Goal: Information Seeking & Learning: Check status

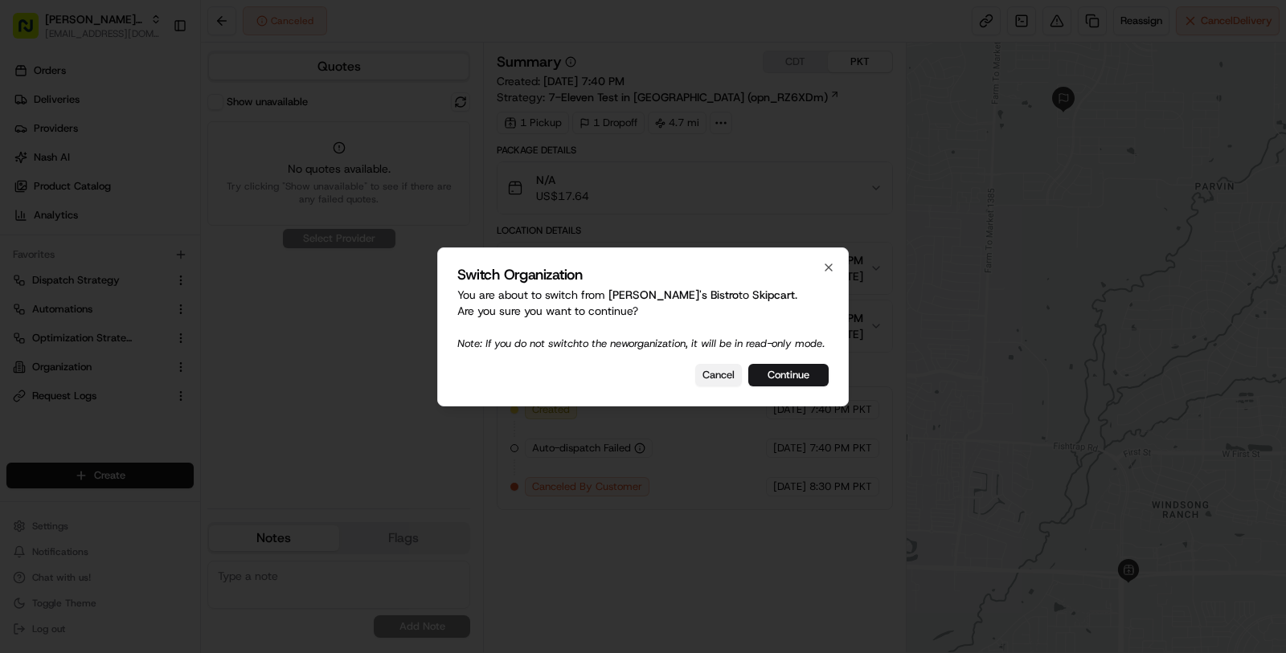
click at [710, 387] on button "Cancel" at bounding box center [718, 375] width 47 height 22
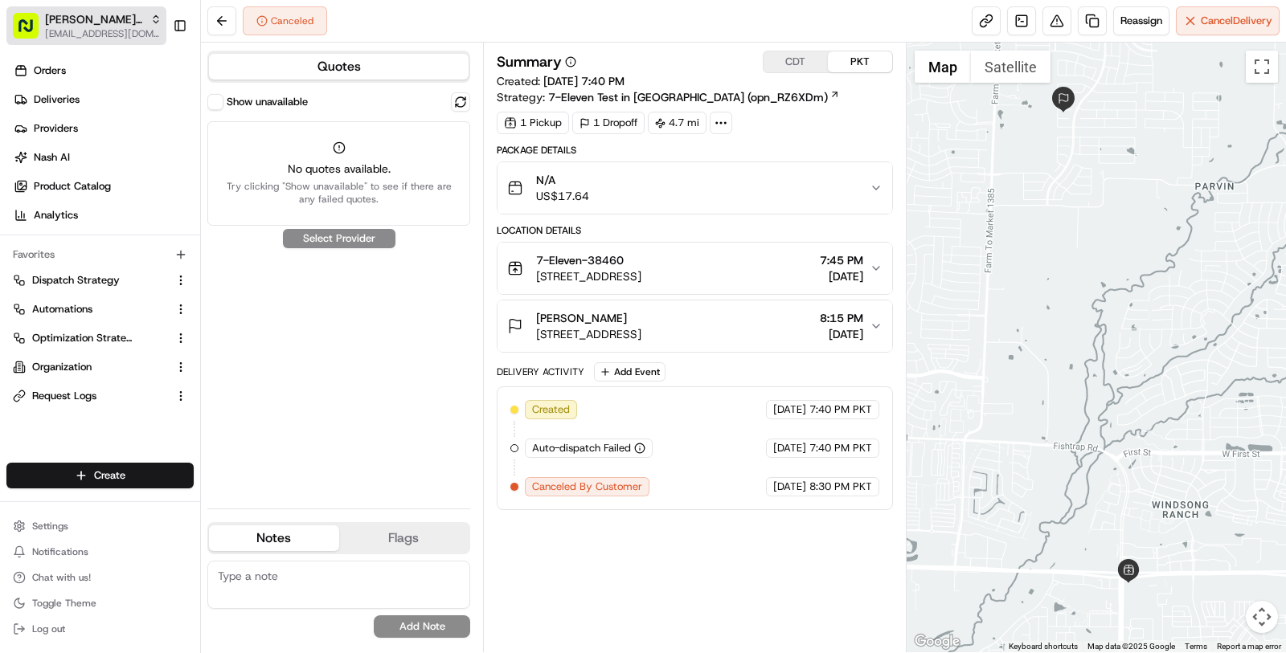
click at [86, 30] on span "[EMAIL_ADDRESS][DOMAIN_NAME]" at bounding box center [103, 33] width 117 height 13
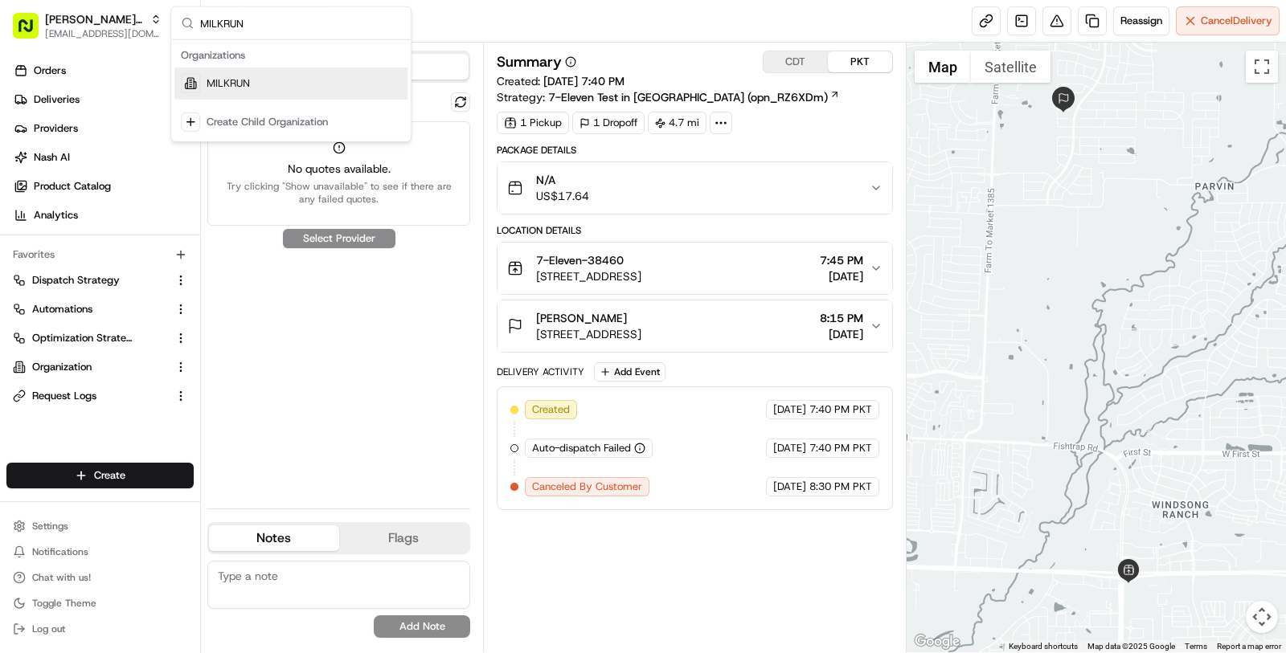
type input "MILKRUN"
click at [262, 86] on div "MILKRUN" at bounding box center [290, 83] width 233 height 32
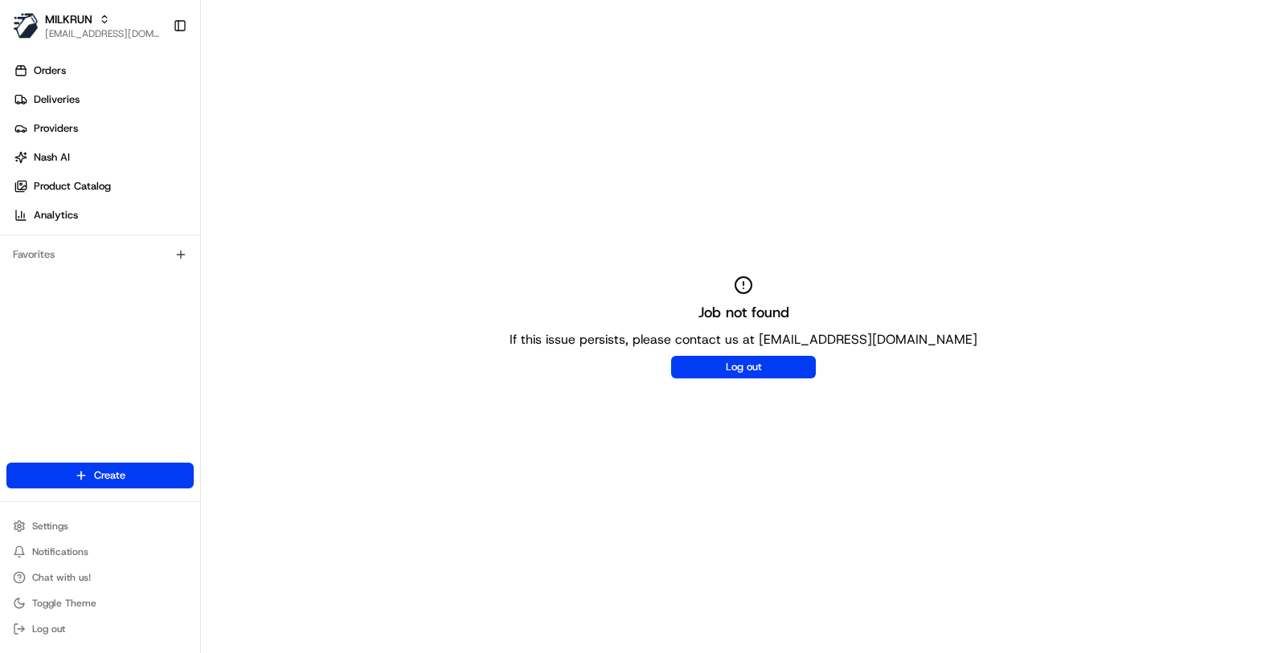
click at [103, 538] on ul "Settings Notifications Chat with us! Toggle Theme Log out" at bounding box center [99, 577] width 187 height 125
click at [76, 532] on button "Settings" at bounding box center [99, 526] width 187 height 22
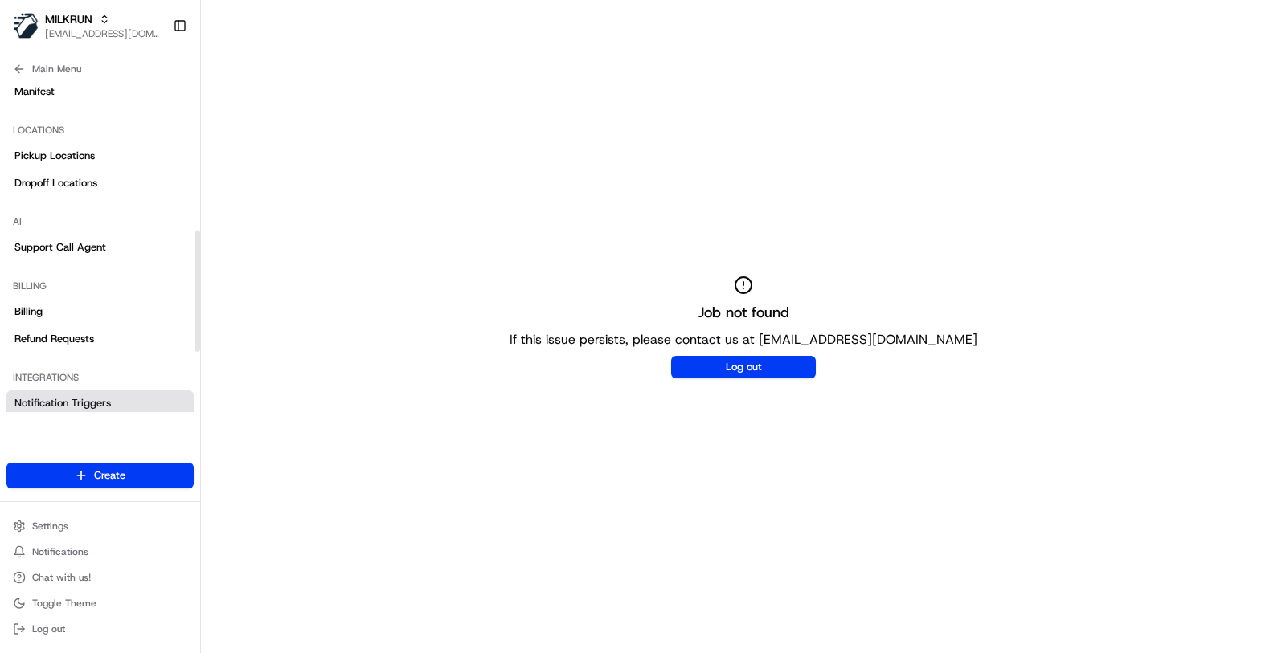
scroll to position [407, 0]
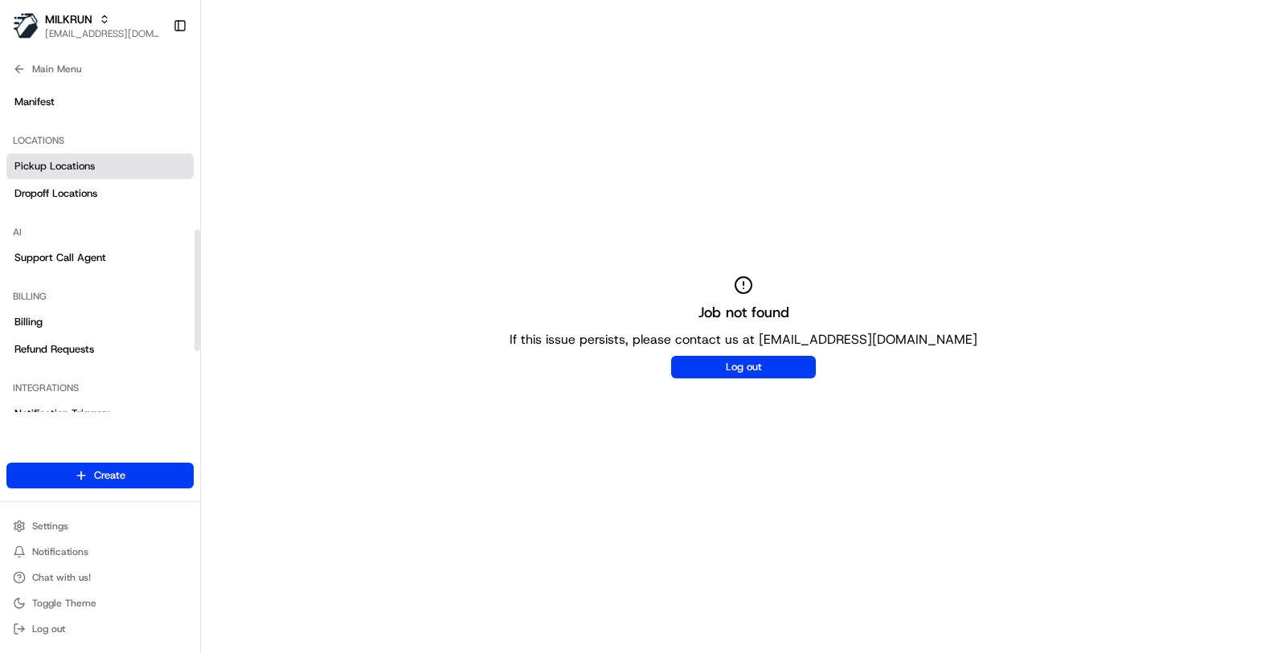
click at [98, 163] on link "Pickup Locations" at bounding box center [99, 166] width 187 height 26
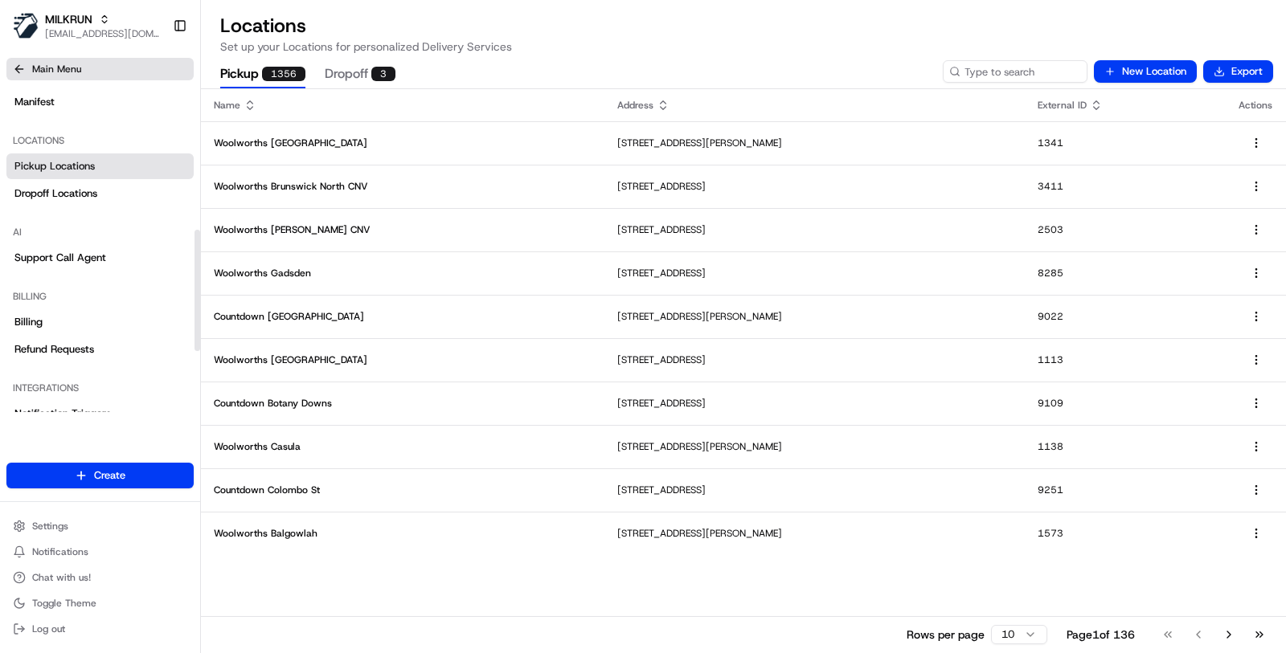
click at [82, 67] on button "Main Menu" at bounding box center [99, 69] width 187 height 22
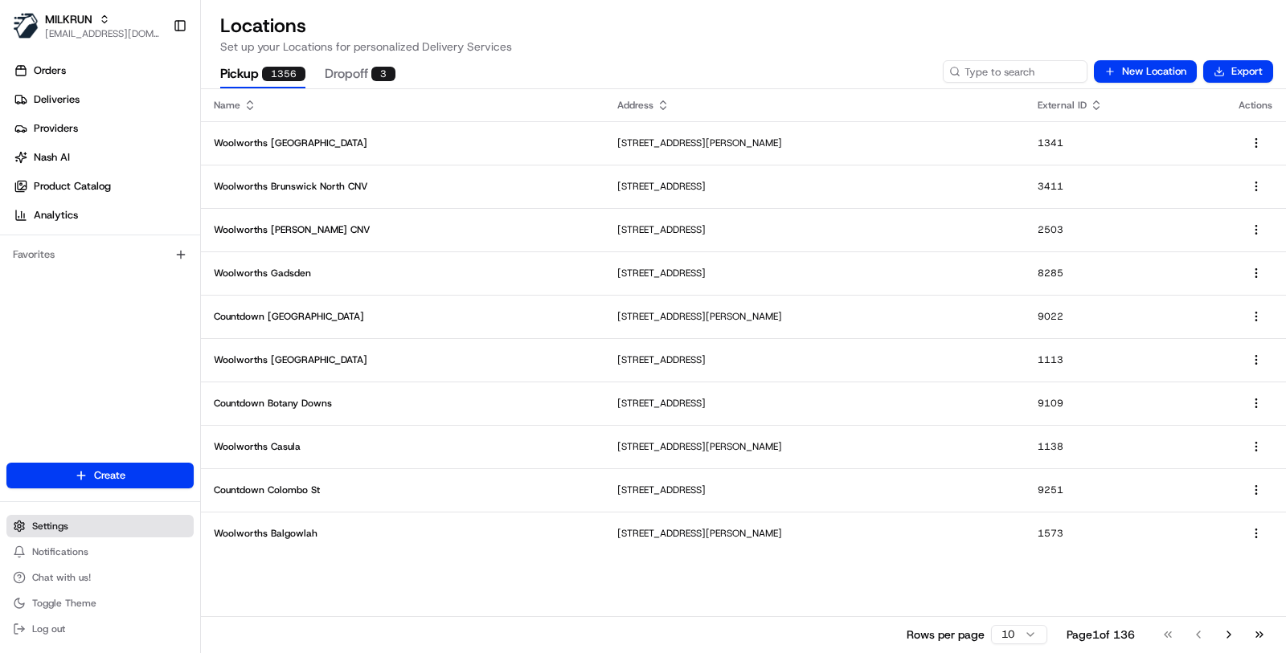
click at [107, 526] on button "Settings" at bounding box center [99, 526] width 187 height 22
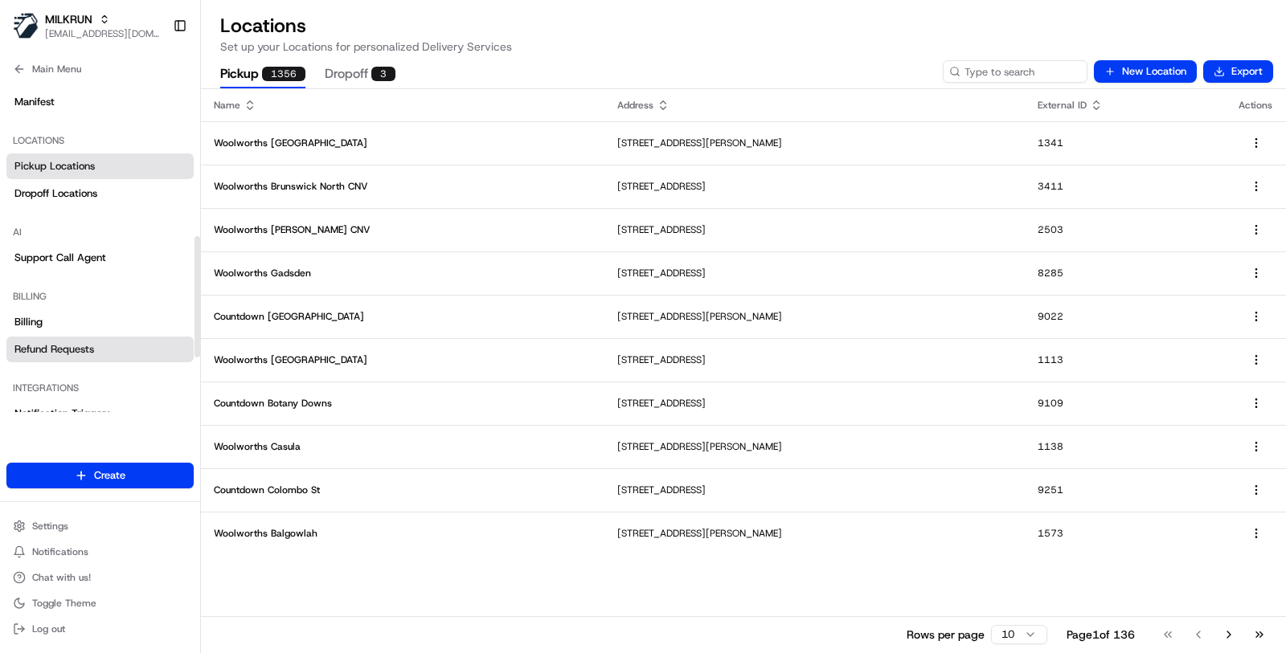
scroll to position [574, 0]
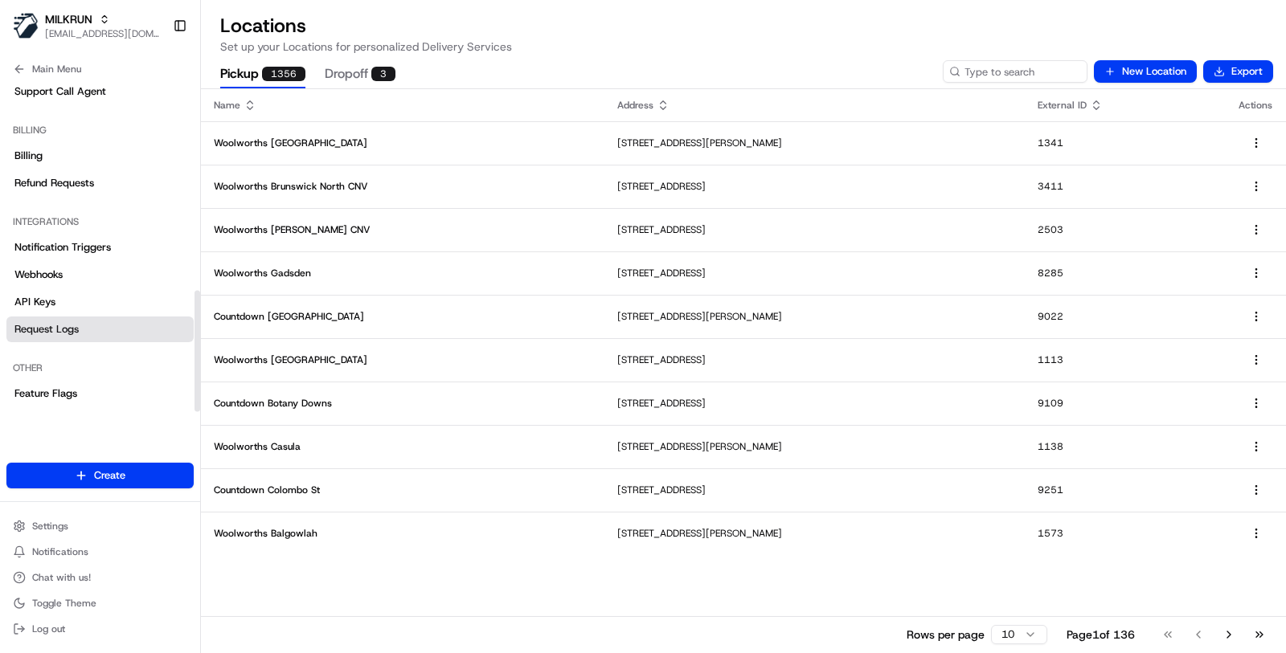
click at [108, 329] on link "Request Logs" at bounding box center [99, 330] width 187 height 26
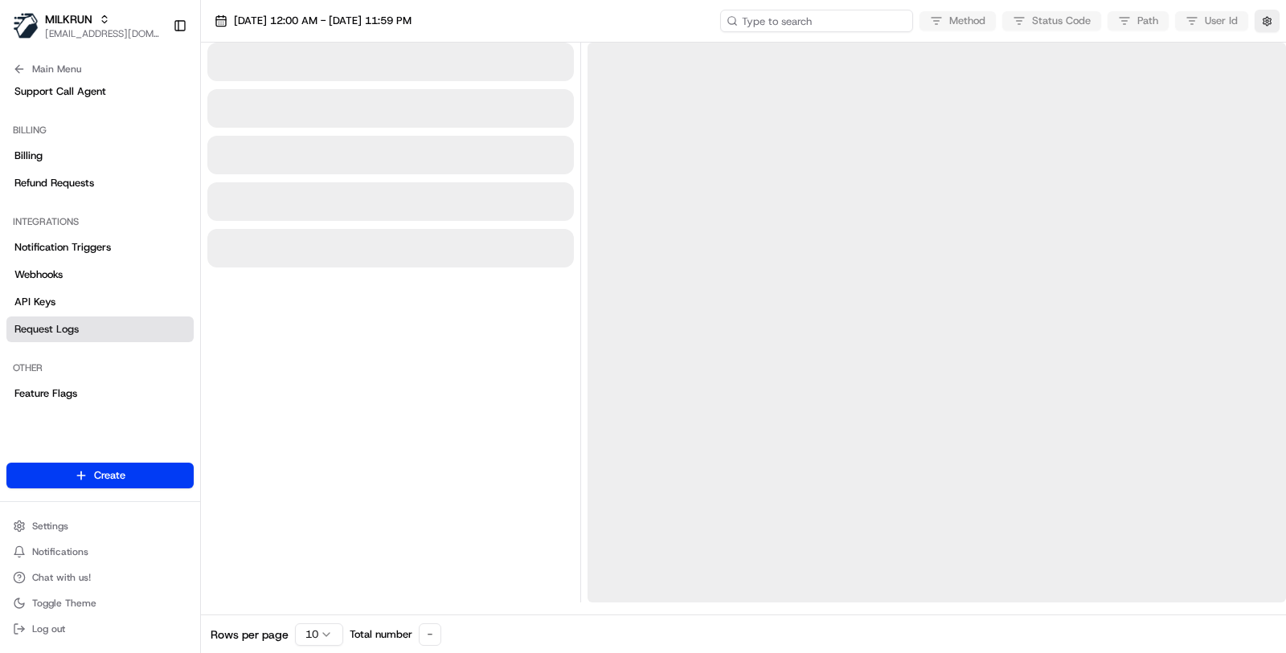
click at [800, 26] on input at bounding box center [816, 21] width 193 height 22
paste input "1-68a2a41d-716799665ba9cbd24c5bbf95"
type input "1-68a2a41d-716799665ba9cbd24c5bbf95"
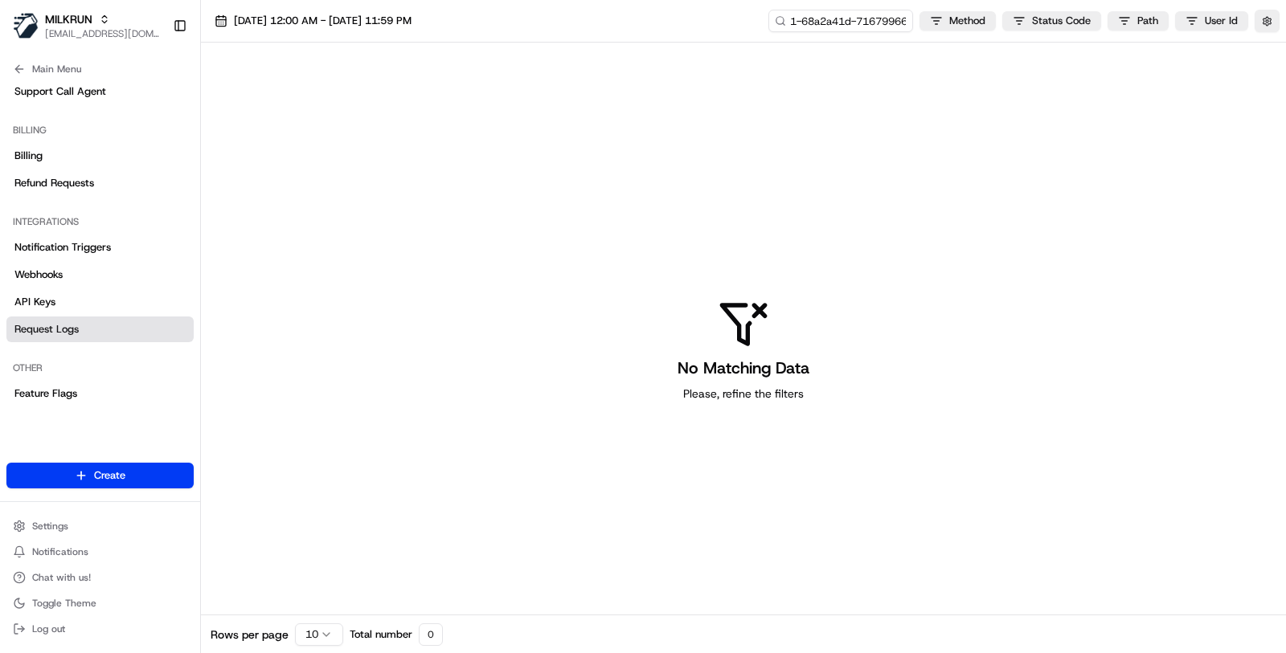
click at [430, 8] on div "21/08/2025 12:00 AM - 21/08/2025 11:59 PM 1-68a2a41d-716799665ba9cbd24c5bbf95 M…" at bounding box center [743, 21] width 1085 height 43
click at [411, 23] on span "21/08/2025 12:00 AM - 21/08/2025 11:59 PM" at bounding box center [323, 21] width 178 height 14
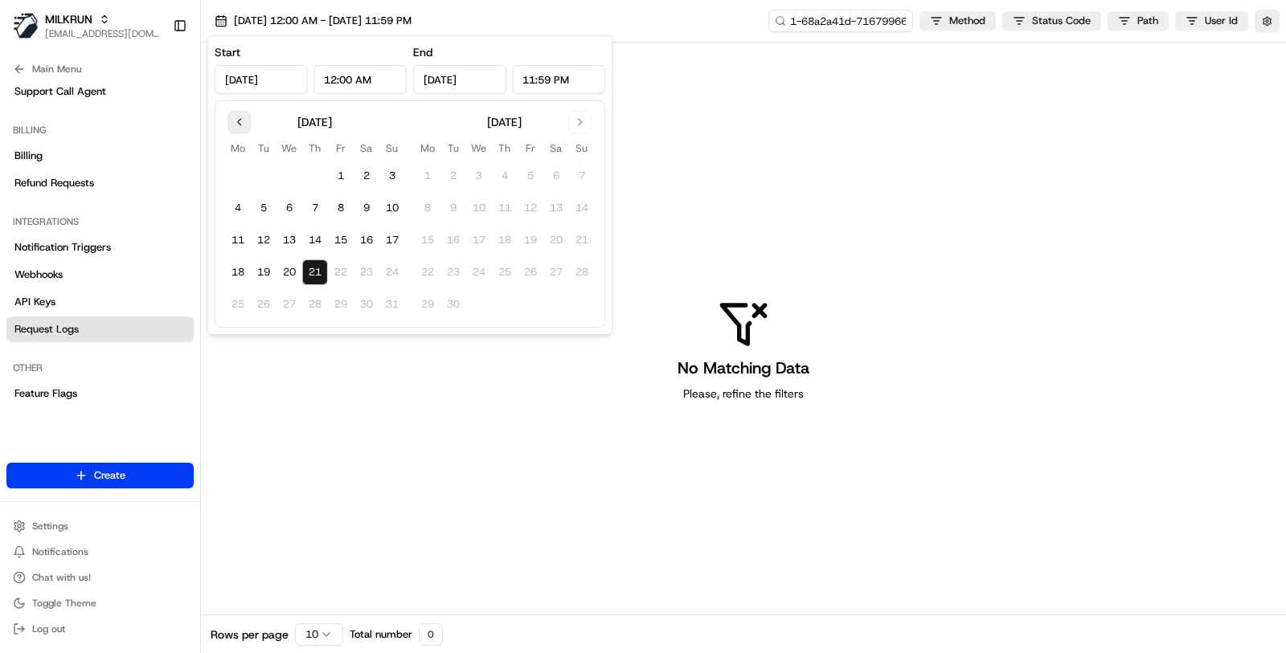
click at [235, 123] on button "Go to previous month" at bounding box center [239, 122] width 22 height 22
click at [309, 270] on button "24" at bounding box center [315, 273] width 26 height 26
type input "Jul 24, 2025"
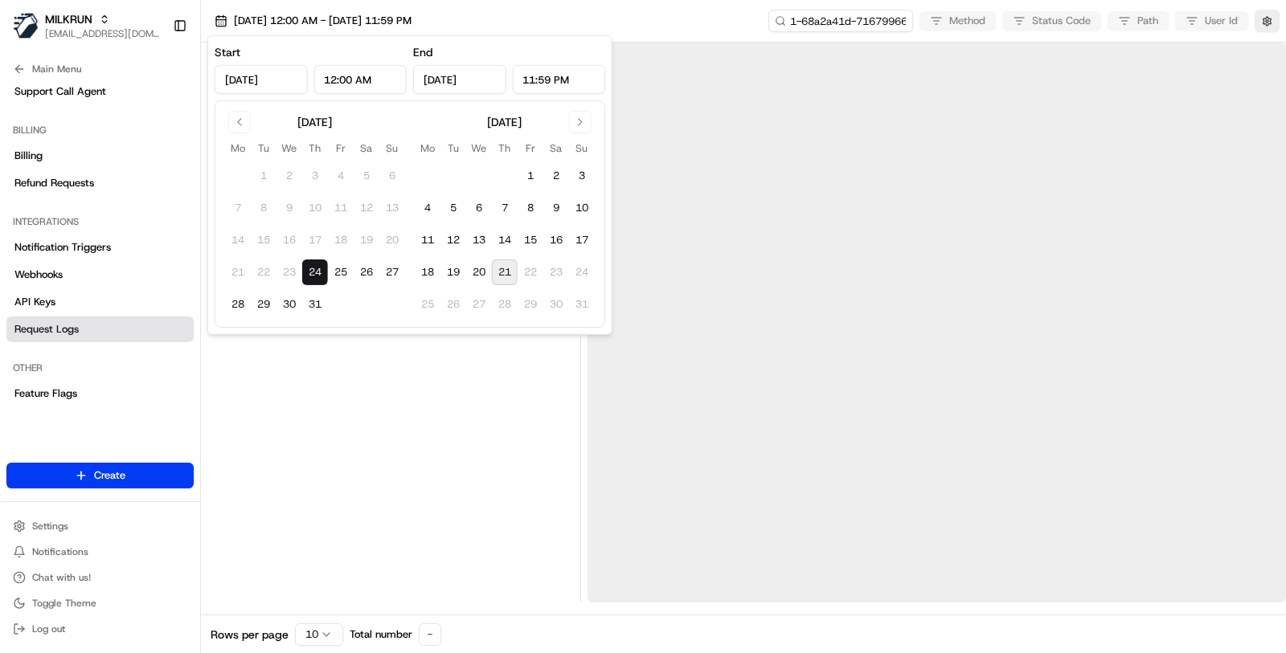
click at [514, 272] on button "21" at bounding box center [505, 273] width 26 height 26
type input "Aug 21, 2025"
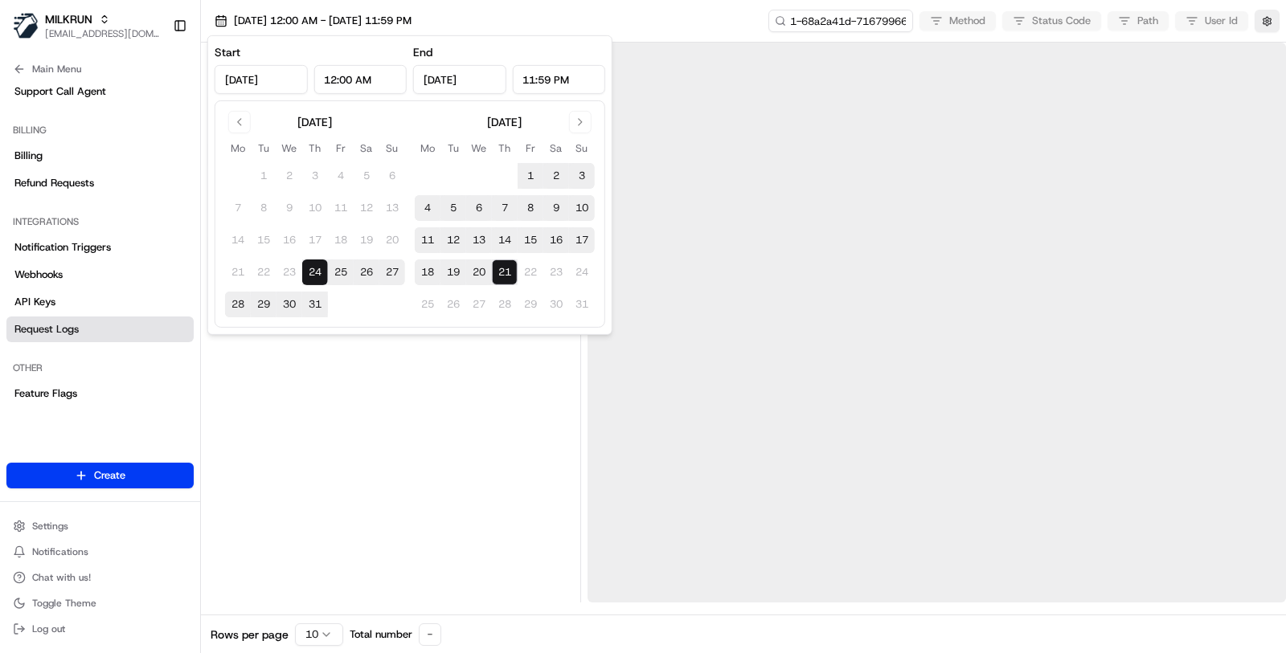
click at [455, 439] on div at bounding box center [390, 323] width 366 height 560
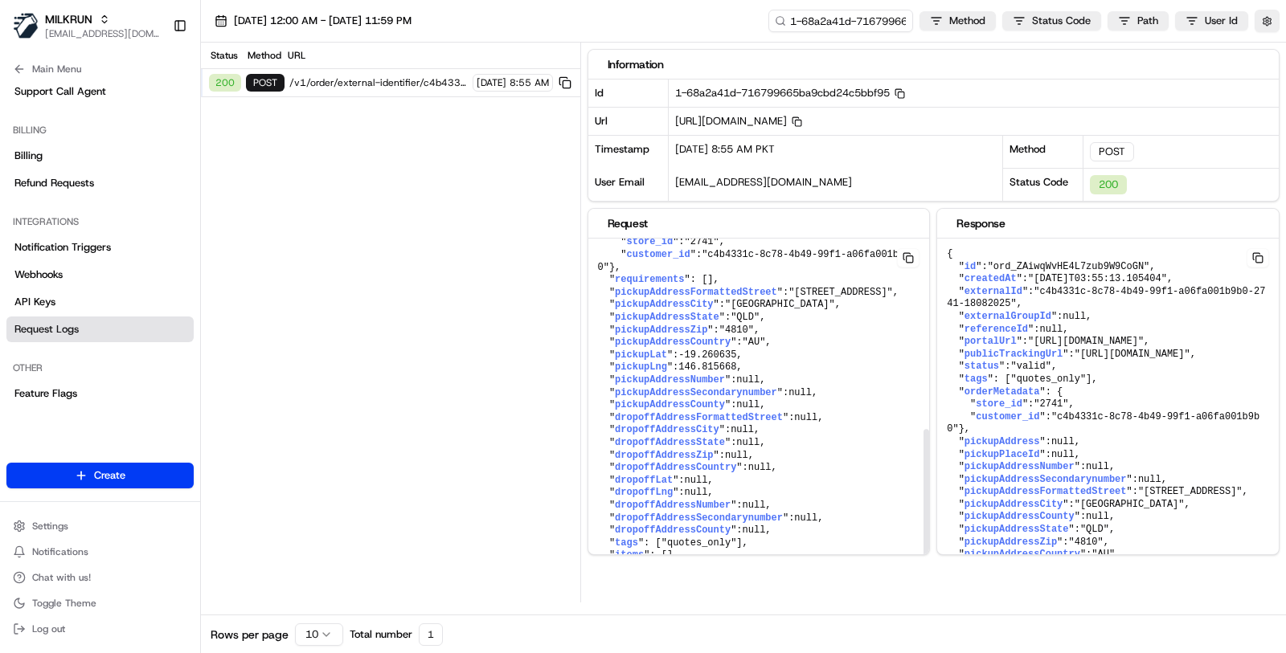
scroll to position [0, 0]
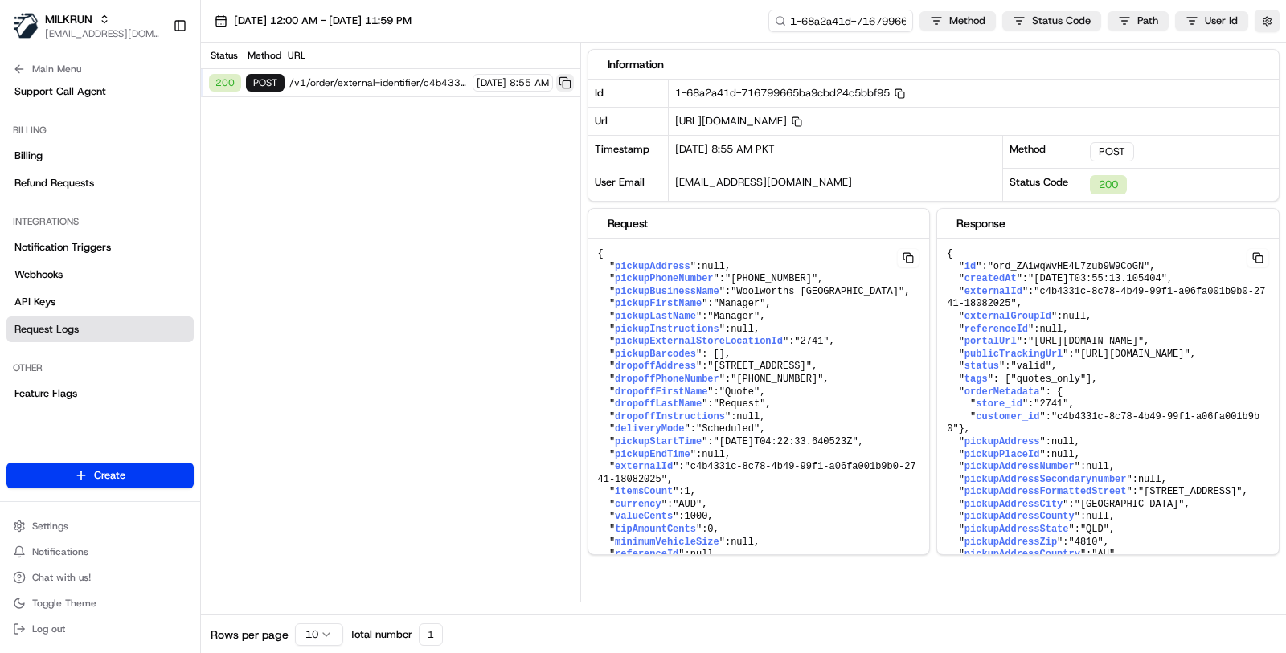
click at [561, 82] on button at bounding box center [565, 83] width 18 height 18
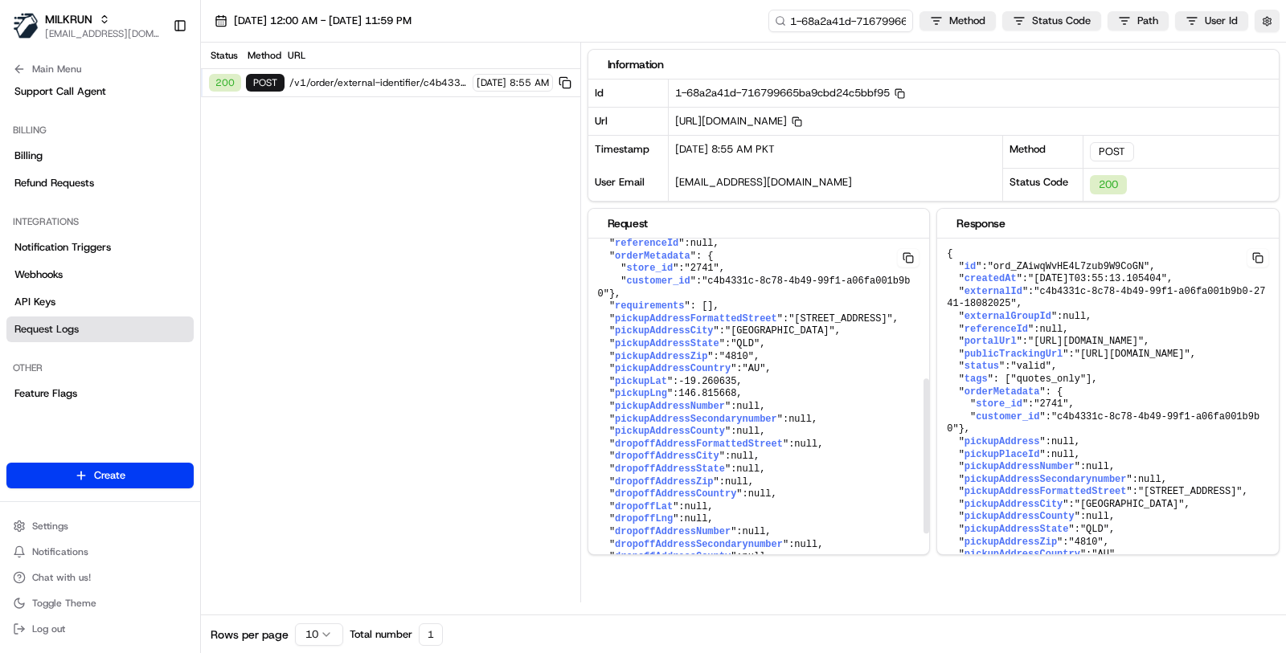
scroll to position [338, 0]
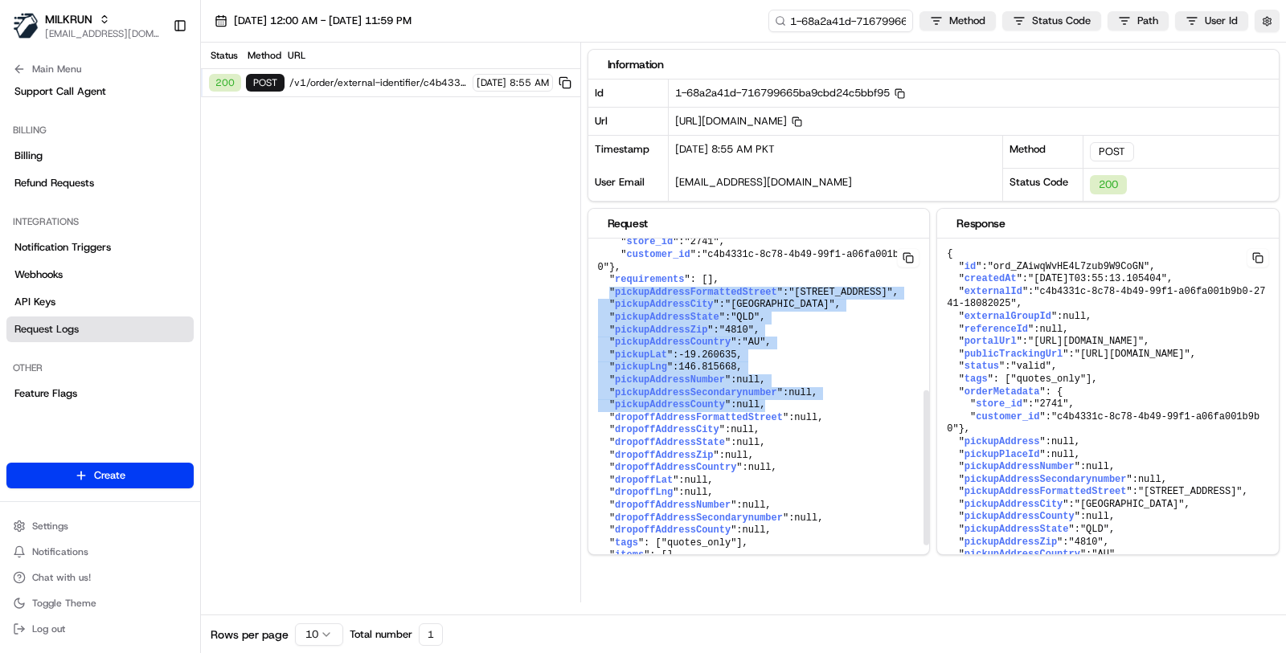
drag, startPoint x: 607, startPoint y: 341, endPoint x: 816, endPoint y: 466, distance: 244.3
click at [816, 466] on pre "{ " pickupAddress ": null , " pickupPhoneNumber ": "+6128785 3681" , " pickupBu…" at bounding box center [759, 242] width 342 height 683
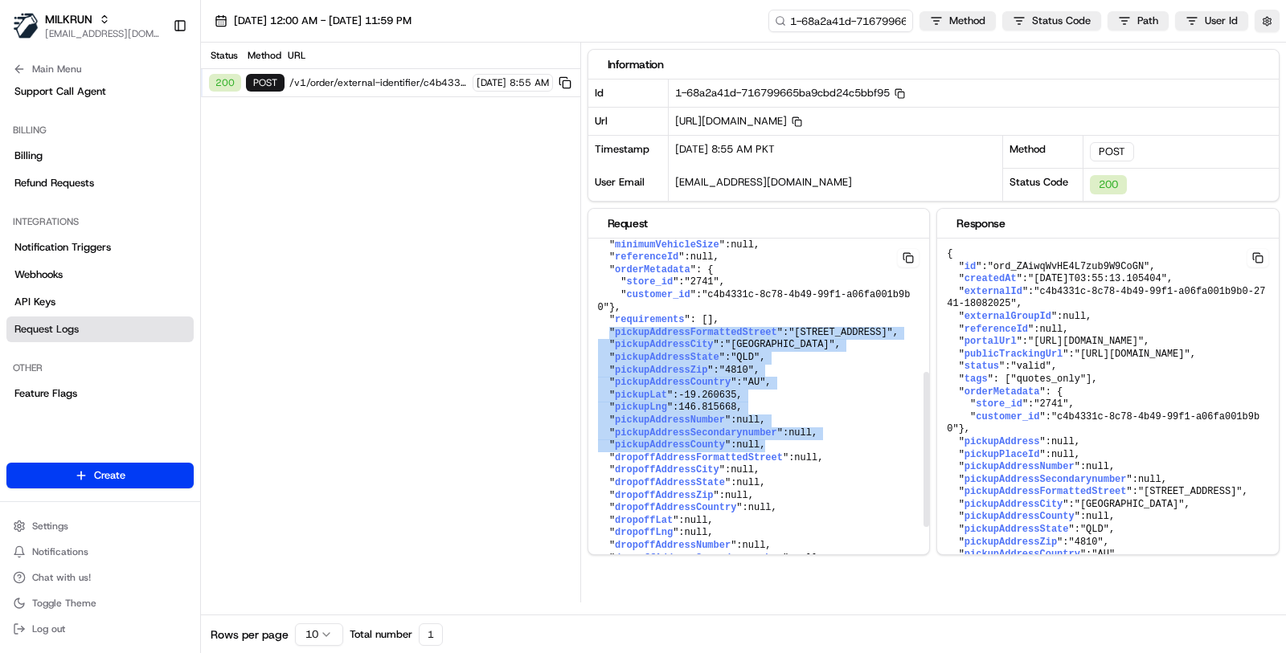
scroll to position [0, 0]
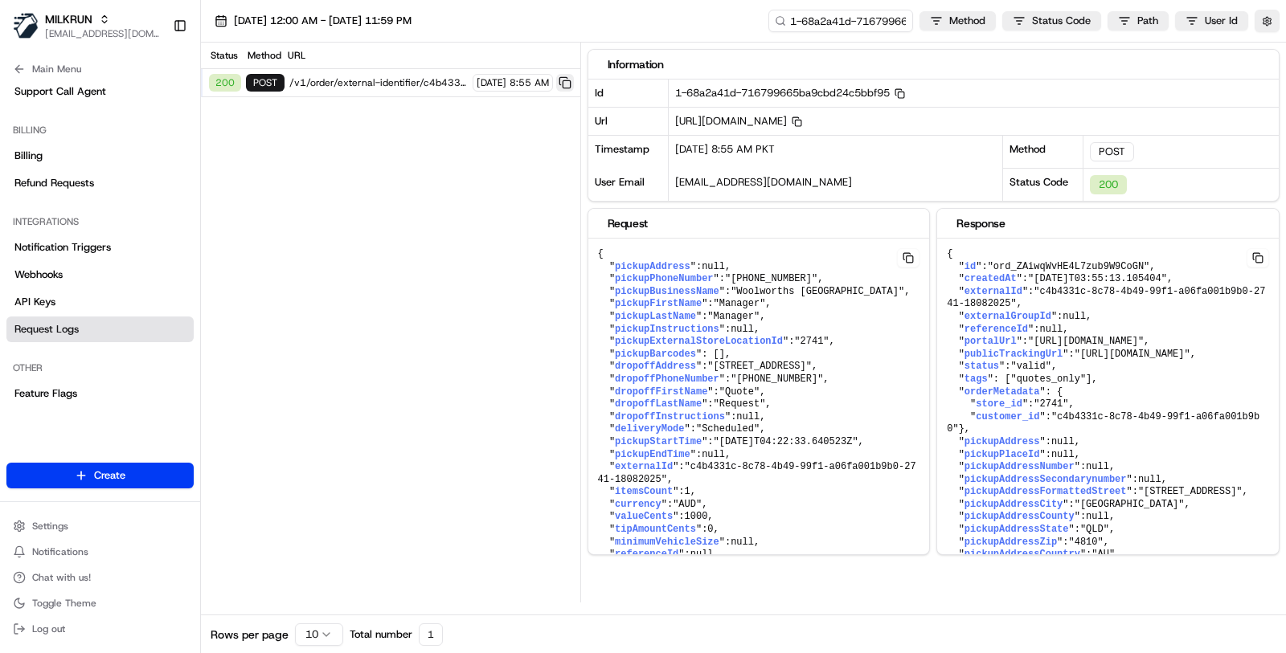
click at [562, 74] on button at bounding box center [565, 83] width 18 height 18
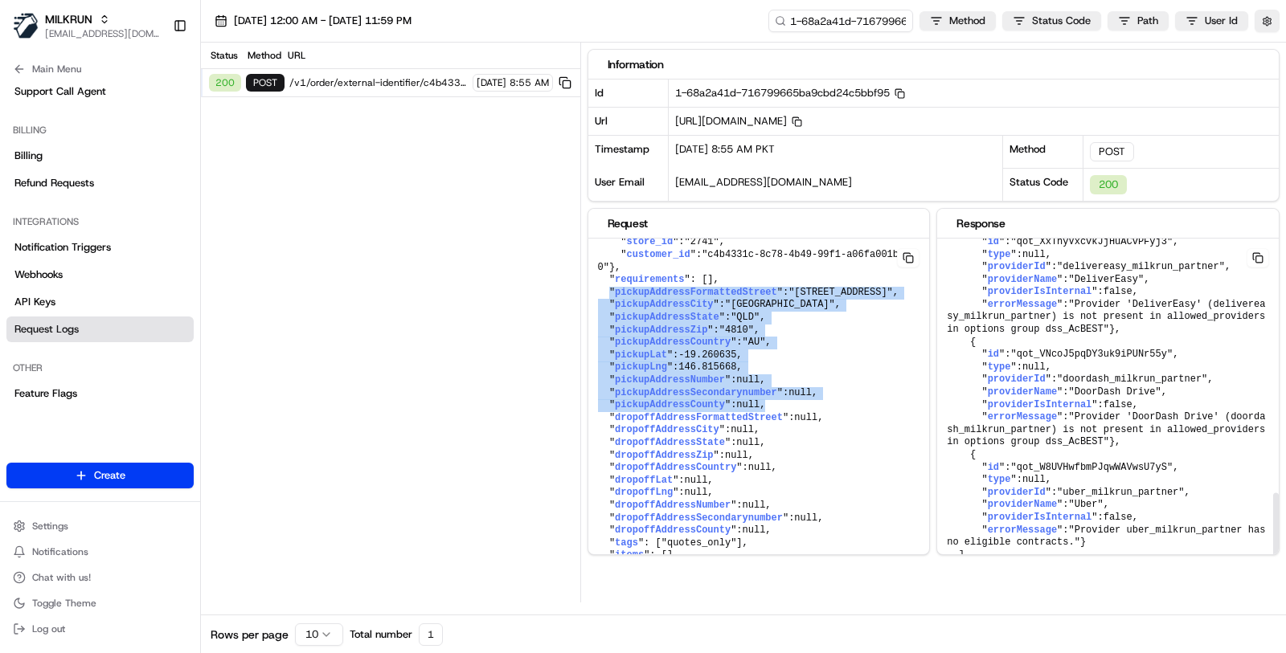
scroll to position [1151, 0]
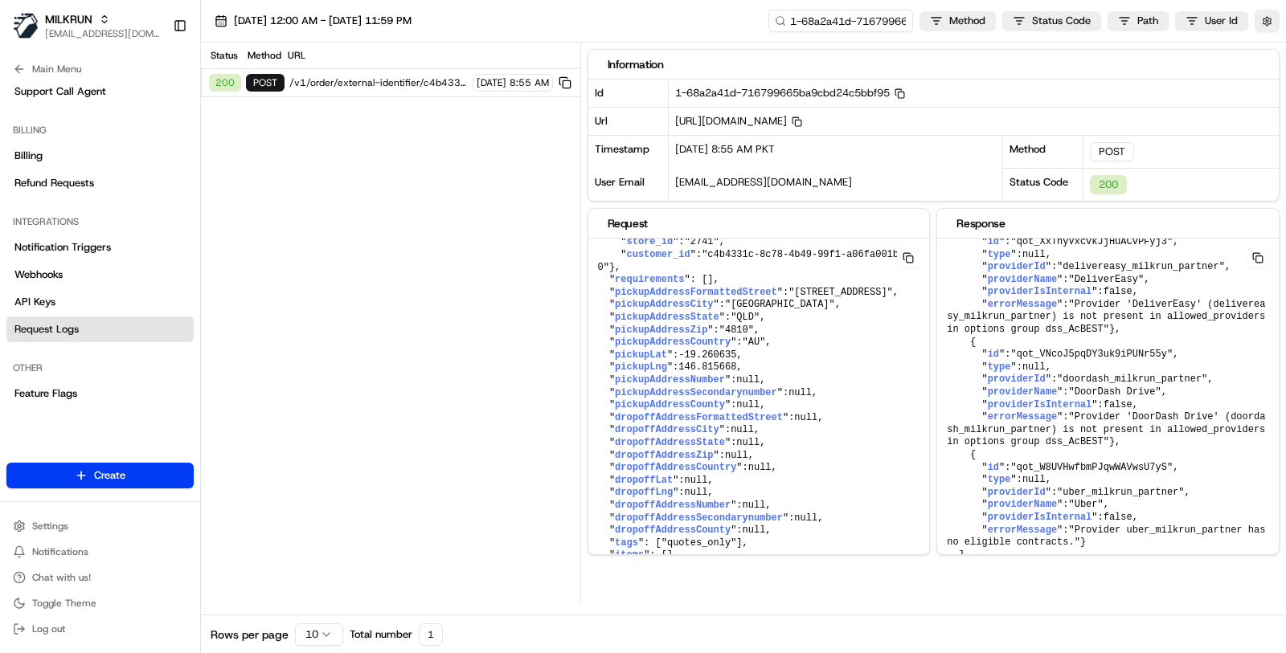
click at [480, 284] on div "Status Method URL 200 POST /v1/order/external-identifier/c4b4331c-8c78-4b49-99f…" at bounding box center [390, 323] width 379 height 560
click at [820, 13] on input "1-68a2a41d-716799665ba9cbd24c5bbf95" at bounding box center [816, 21] width 193 height 22
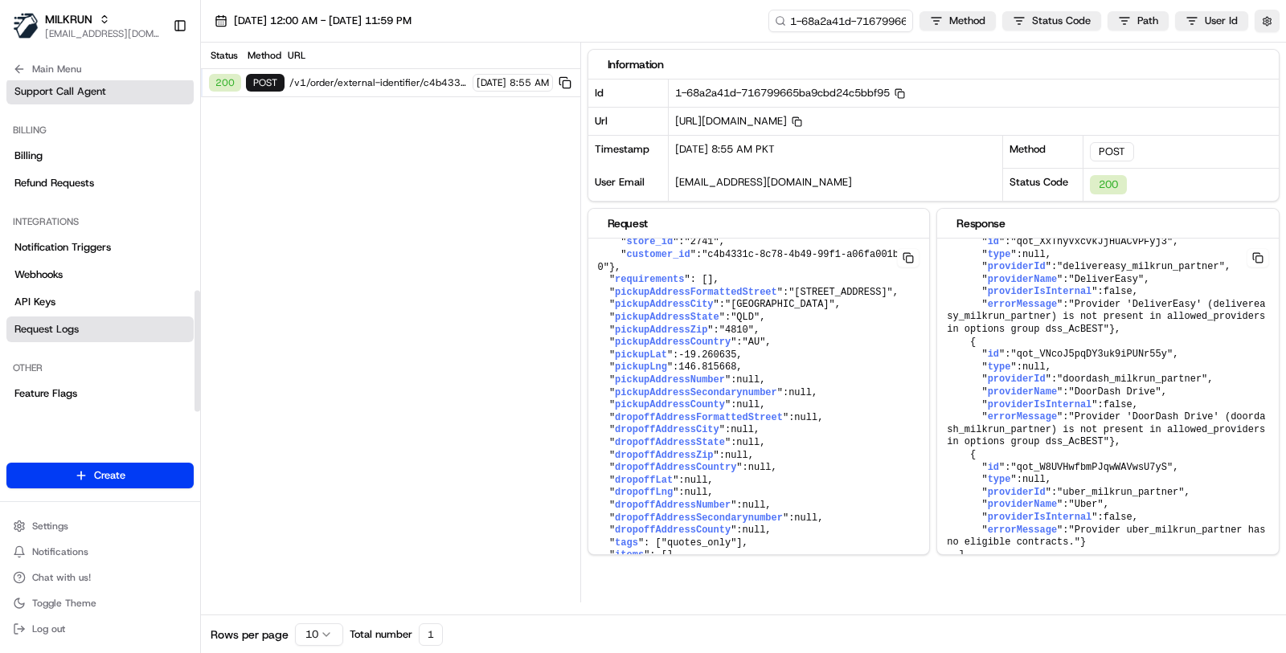
click at [110, 87] on link "Support Call Agent" at bounding box center [99, 92] width 187 height 26
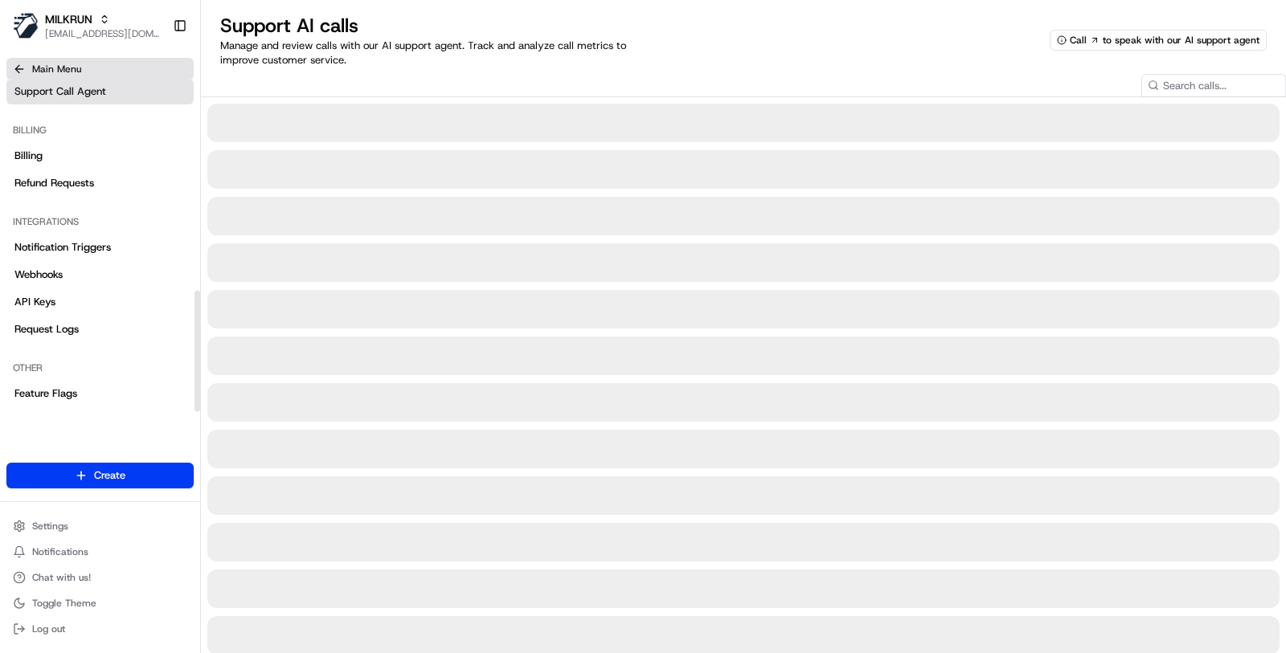
click at [103, 74] on button "Main Menu" at bounding box center [99, 69] width 187 height 22
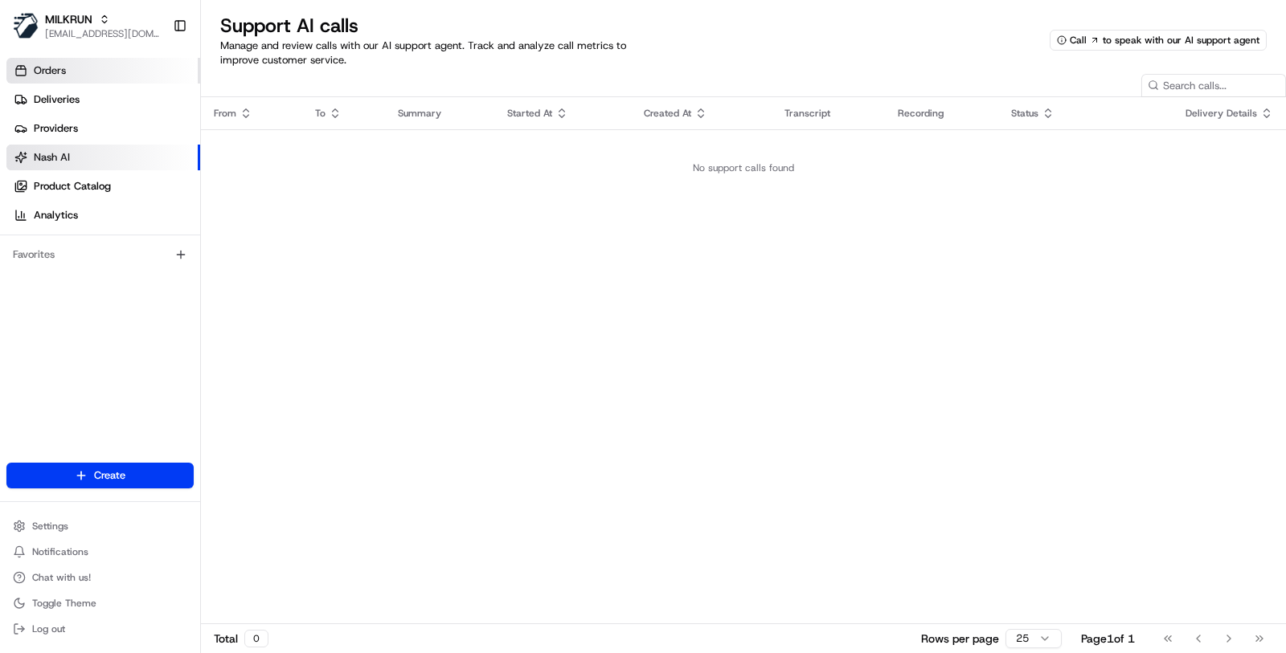
click at [103, 69] on link "Orders" at bounding box center [103, 71] width 194 height 26
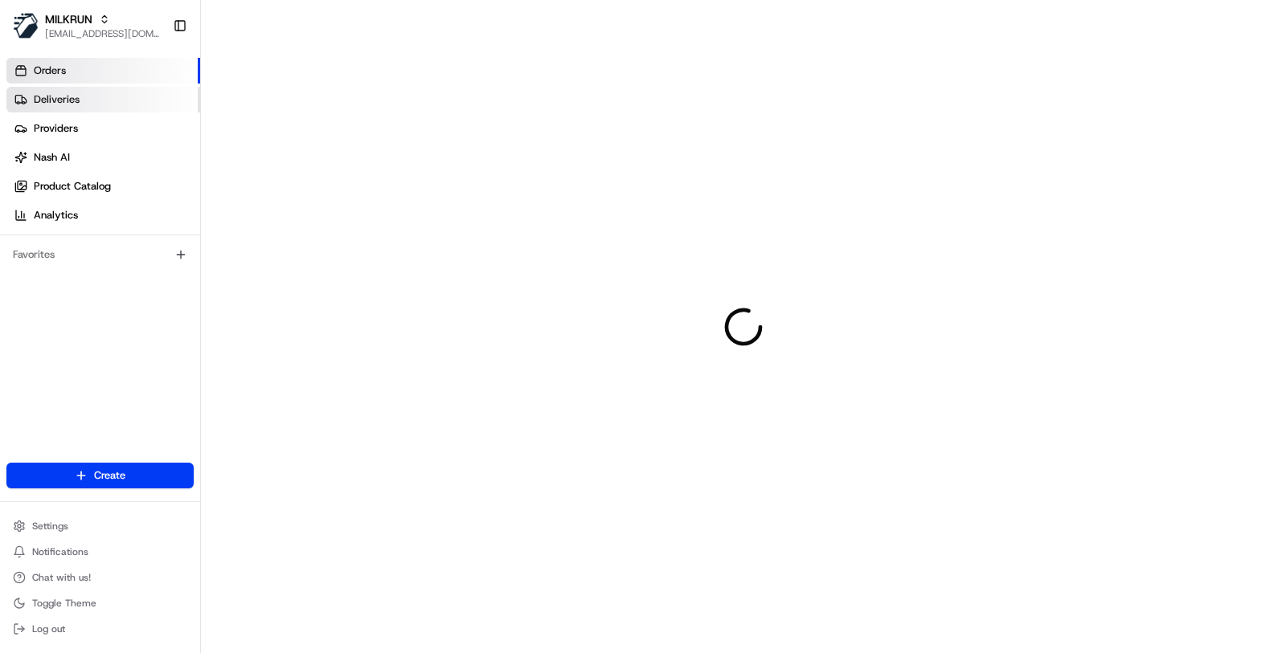
click at [117, 89] on link "Deliveries" at bounding box center [103, 100] width 194 height 26
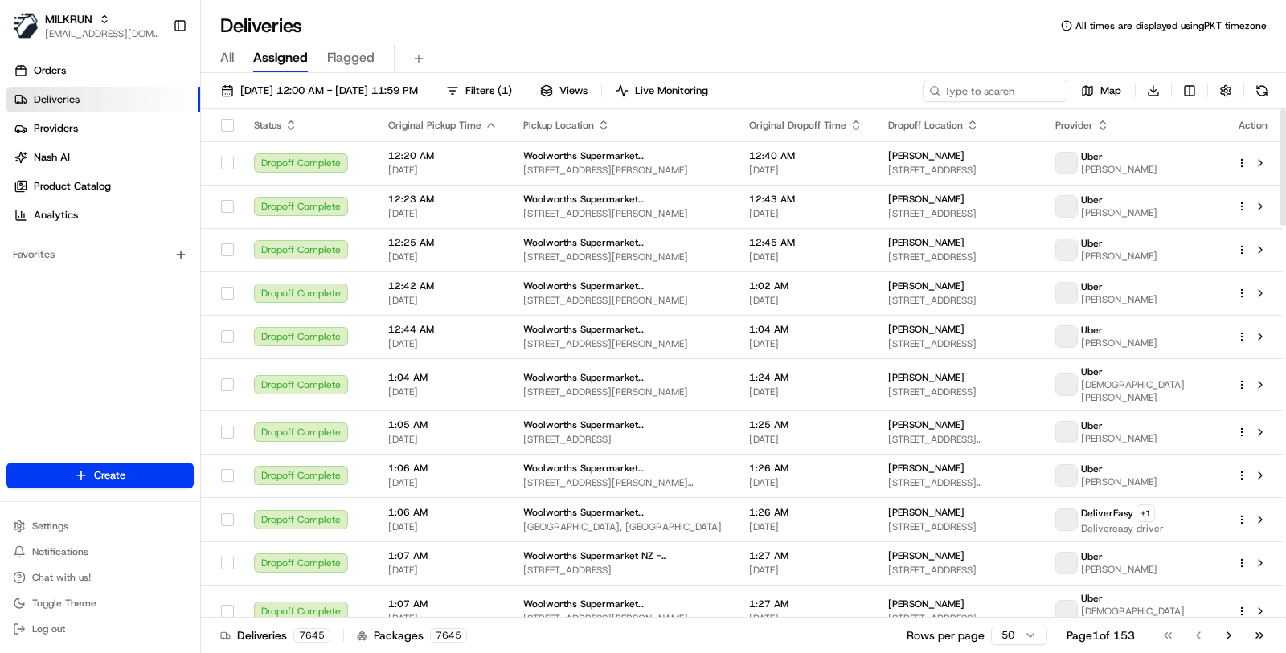
click at [592, 359] on td "Woolworths Supermarket NZ - Newtown 3 John St, Wellington, Wellington 6021, NZ" at bounding box center [623, 384] width 226 height 52
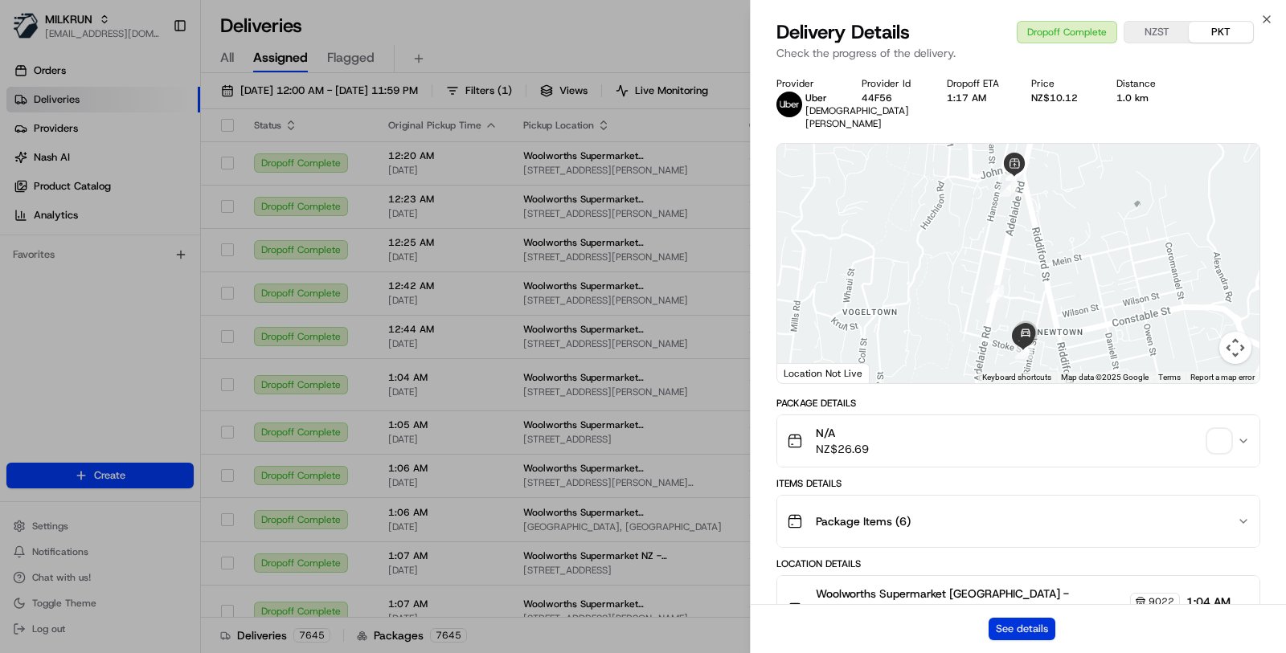
click at [1020, 625] on button "See details" at bounding box center [1021, 629] width 67 height 22
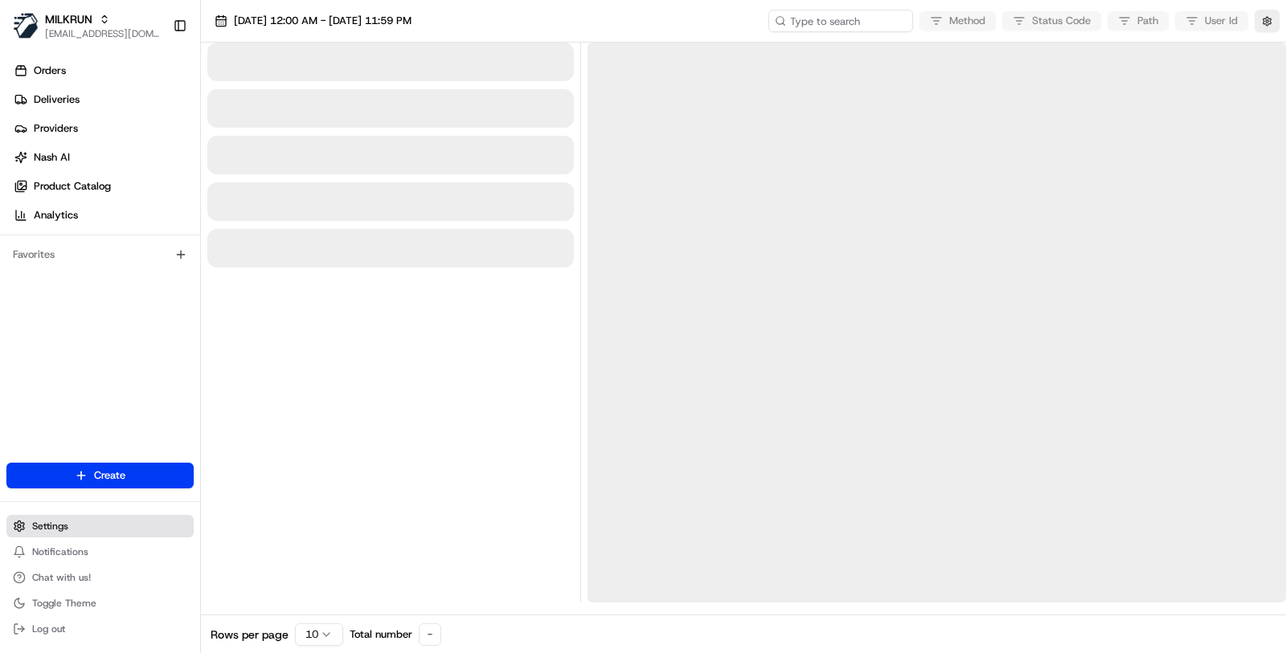
click at [91, 525] on button "Settings" at bounding box center [99, 526] width 187 height 22
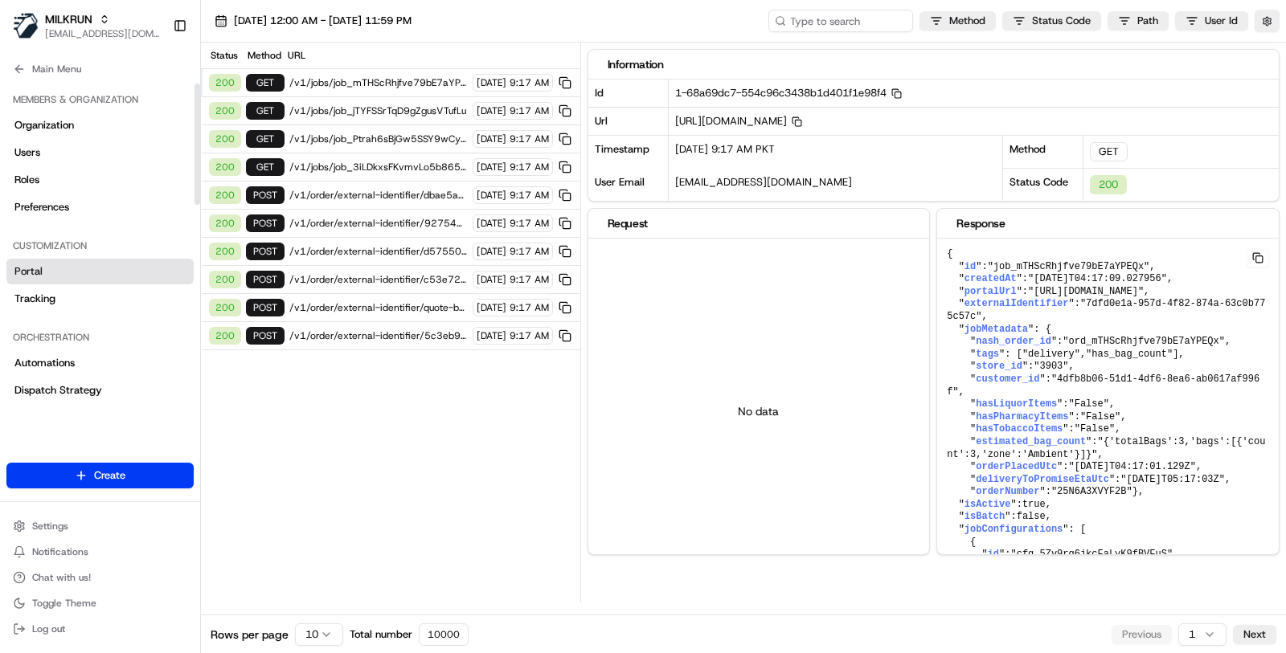
scroll to position [249, 0]
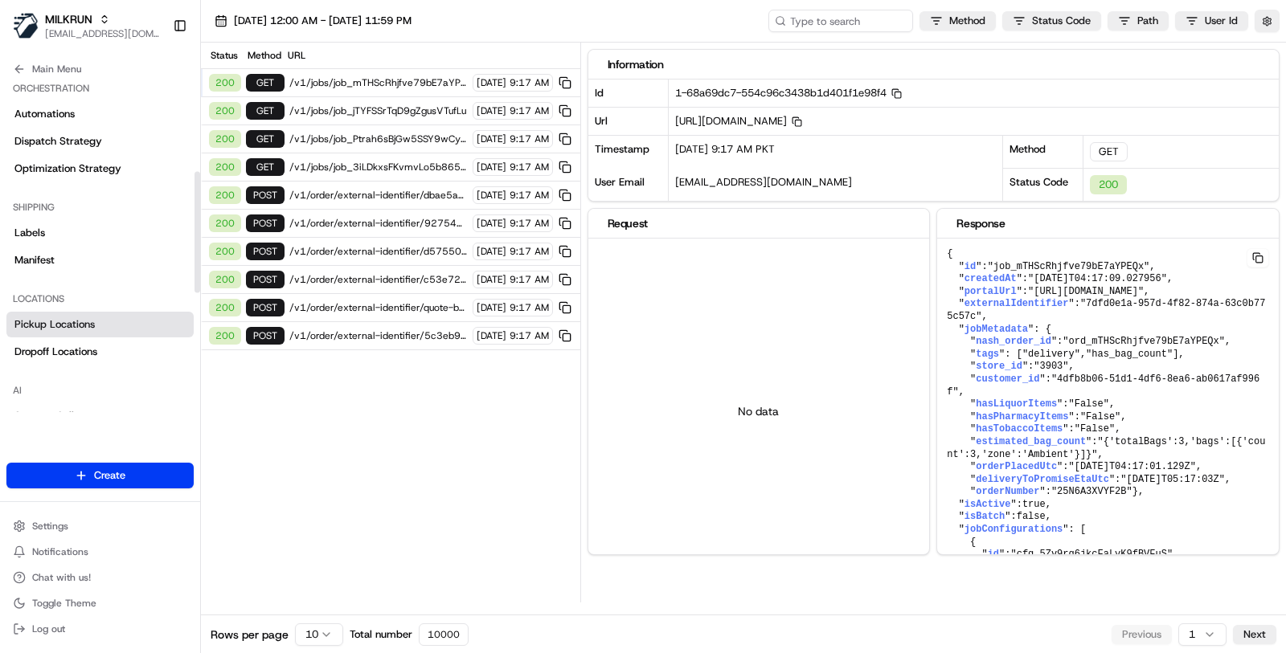
click at [117, 333] on link "Pickup Locations" at bounding box center [99, 325] width 187 height 26
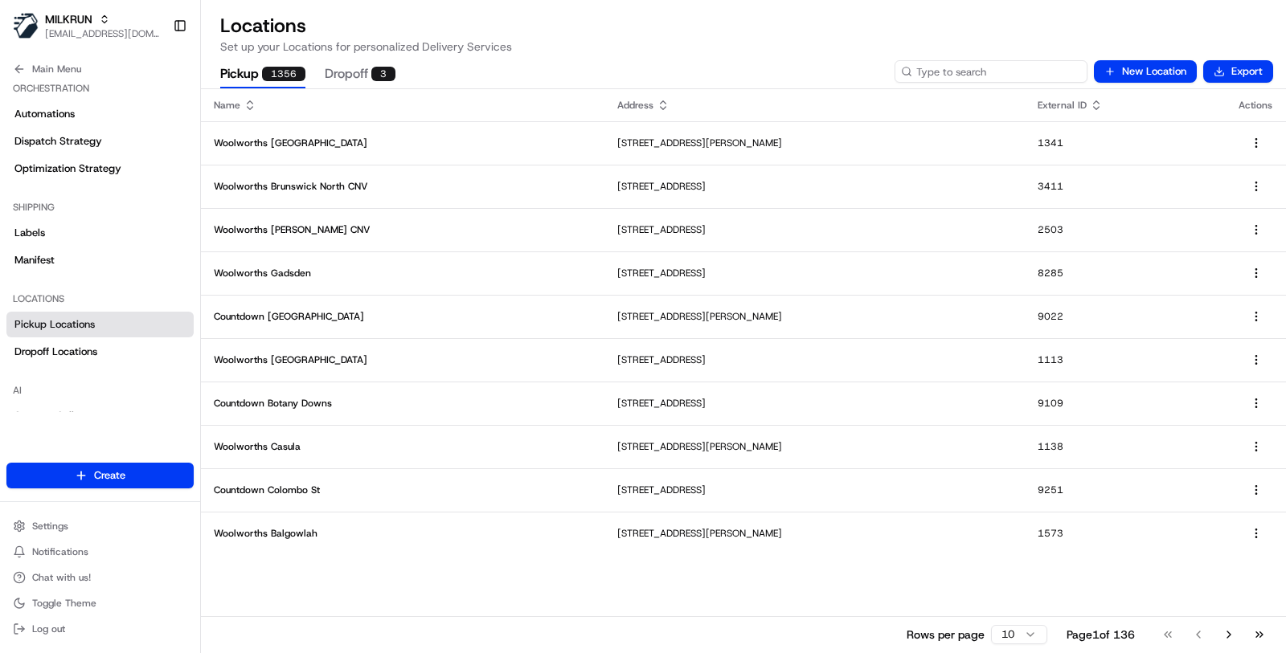
click at [998, 75] on input at bounding box center [990, 71] width 193 height 22
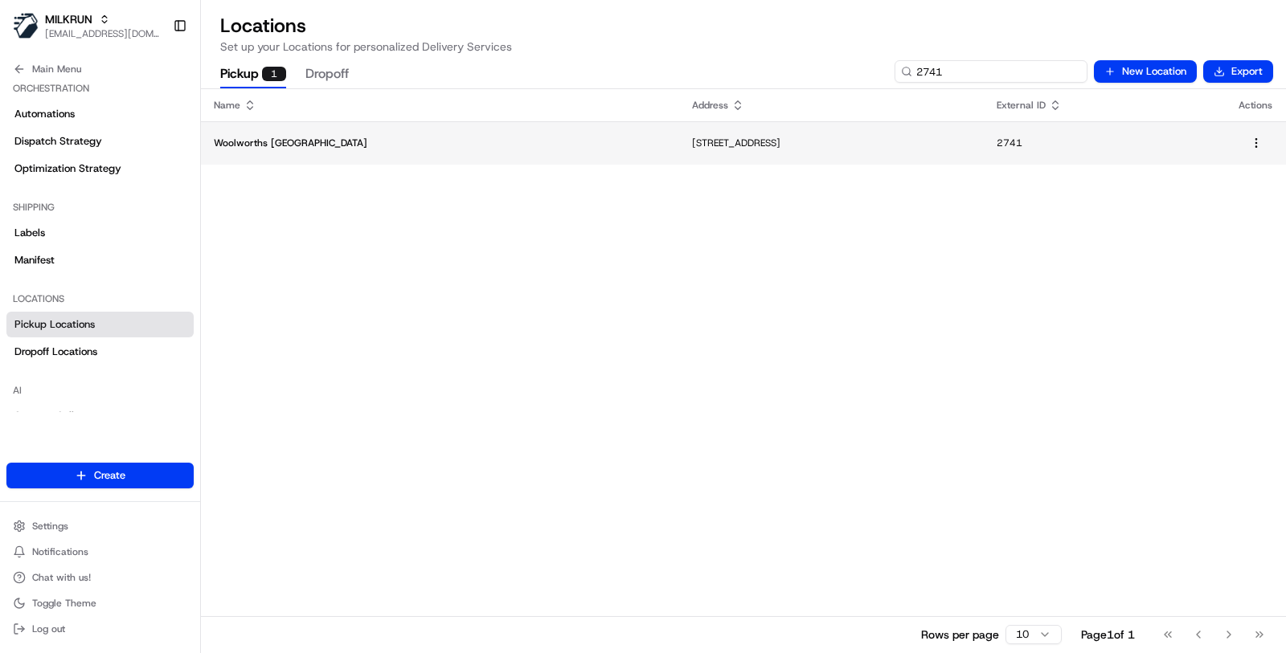
type input "2741"
click at [692, 137] on p "393-399 Flinders St, Townsville, QLD 4810, AU" at bounding box center [831, 143] width 279 height 13
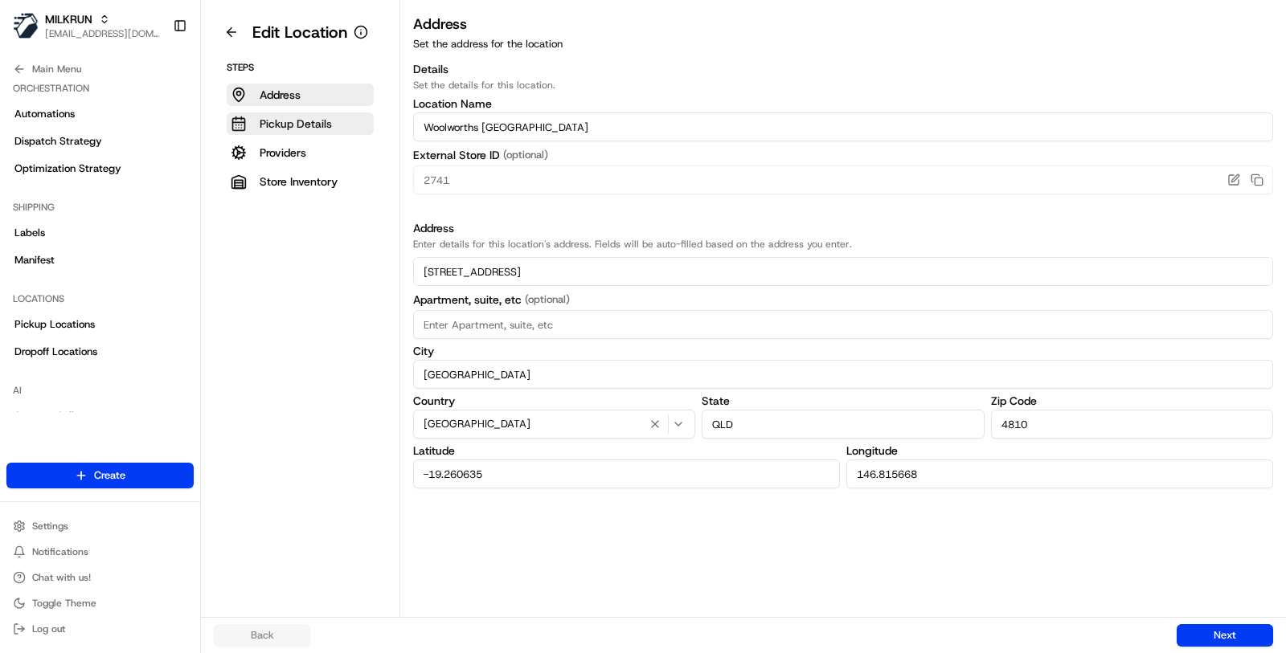
click at [339, 119] on button "Pickup Details" at bounding box center [300, 123] width 147 height 22
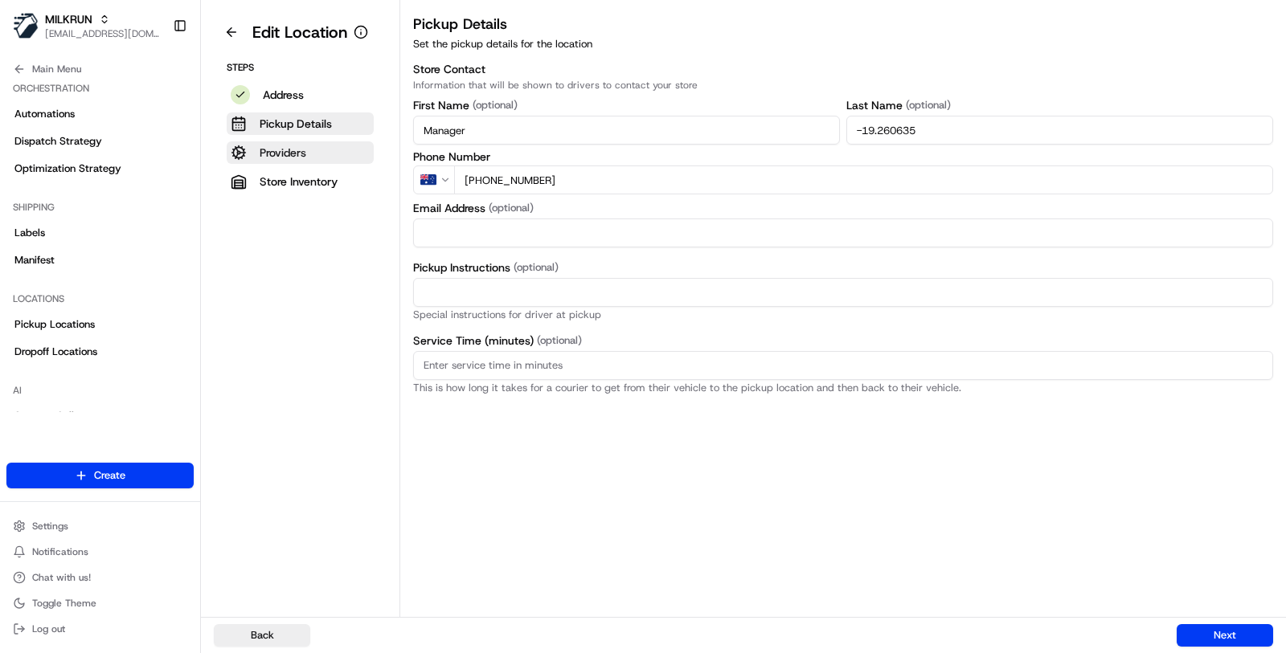
click at [333, 145] on button "Providers" at bounding box center [300, 152] width 147 height 22
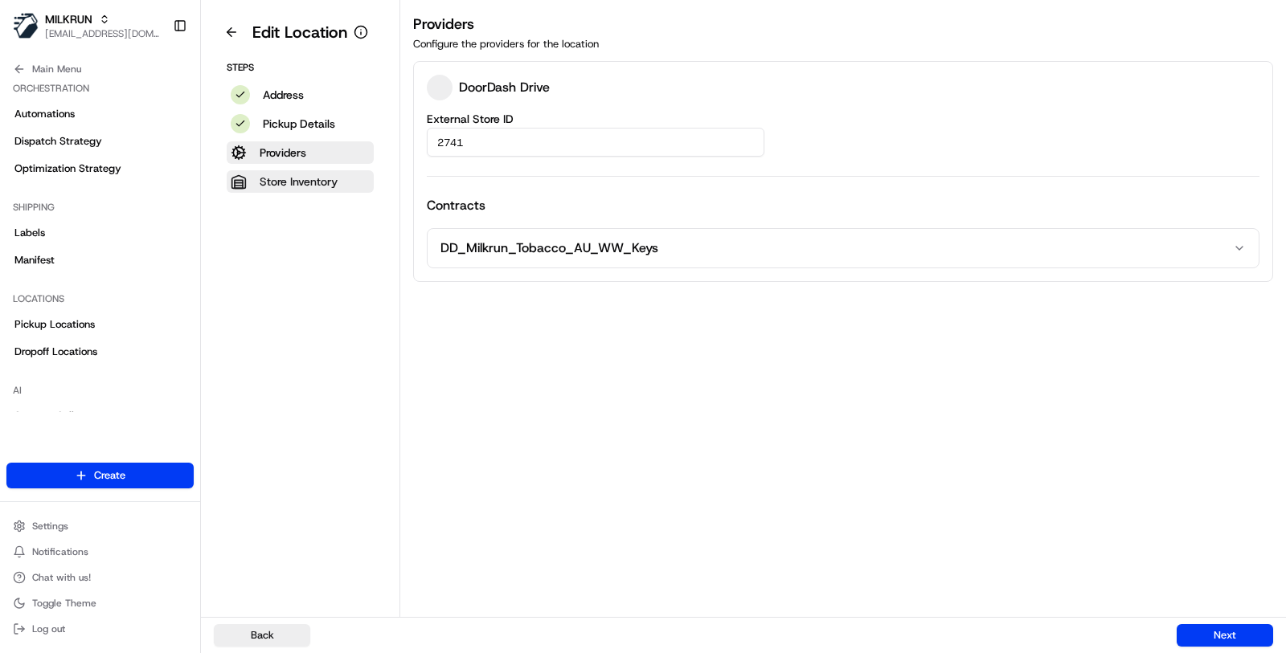
click at [337, 170] on button "Store Inventory" at bounding box center [300, 181] width 147 height 22
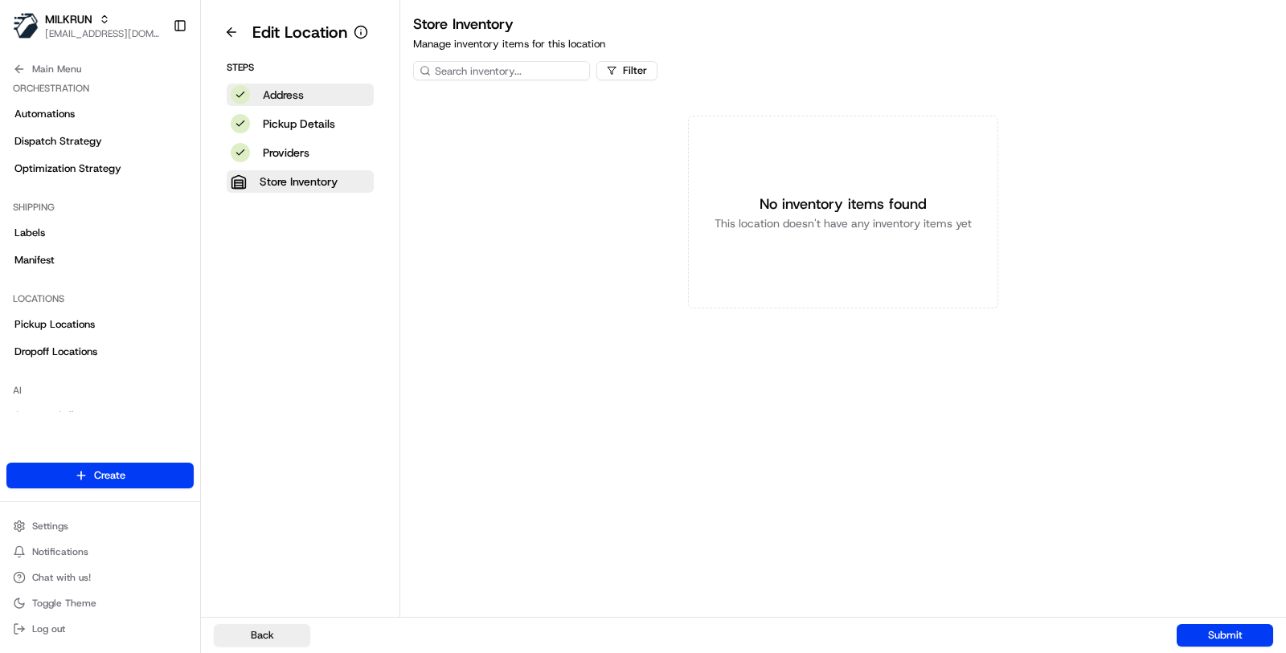
click at [340, 95] on button "Address" at bounding box center [300, 95] width 147 height 22
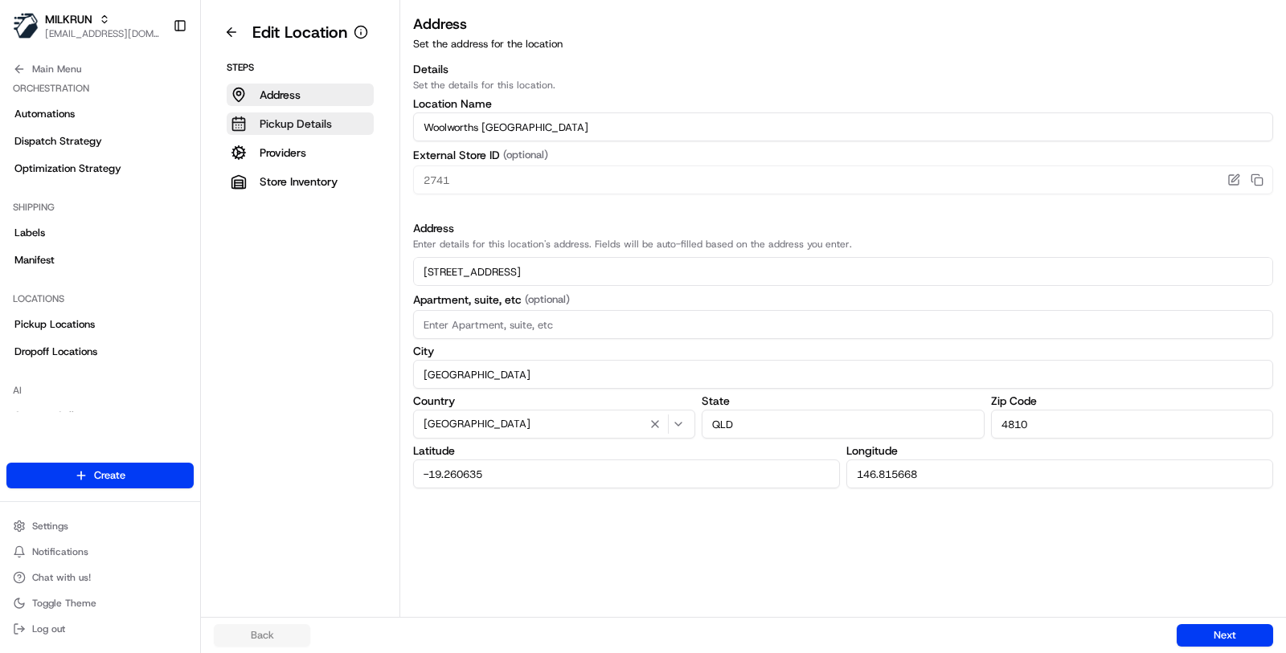
click at [332, 118] on button "Pickup Details" at bounding box center [300, 123] width 147 height 22
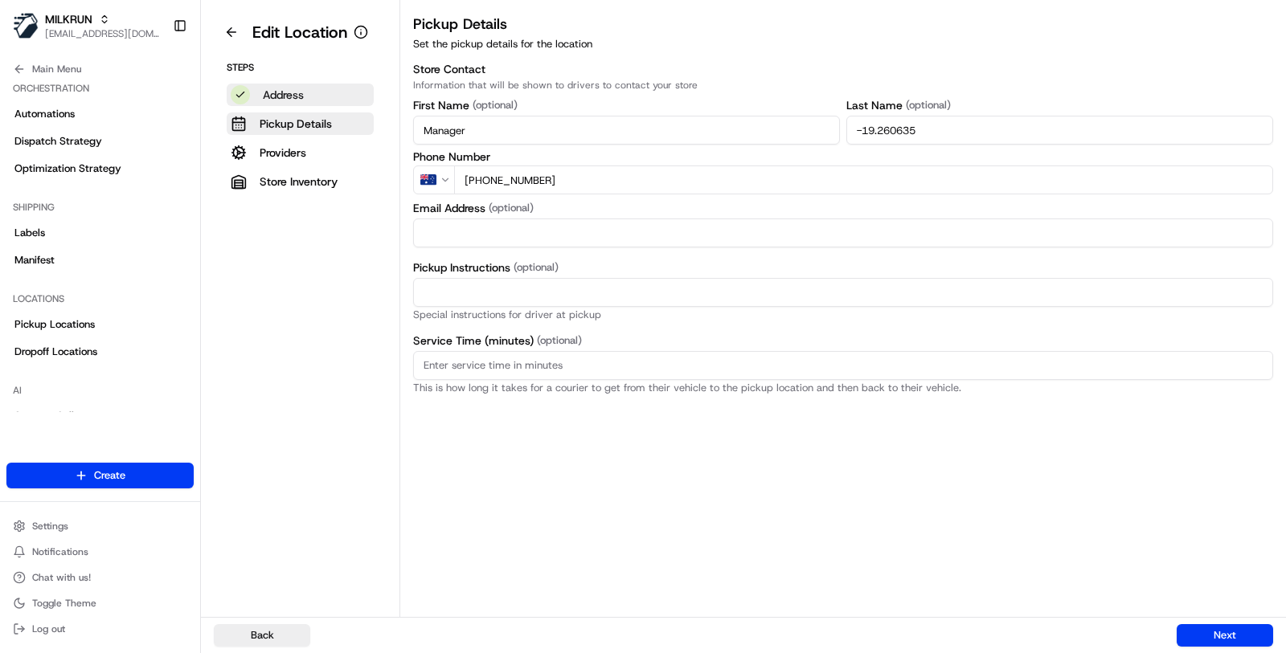
click at [335, 95] on button "Address" at bounding box center [300, 95] width 147 height 22
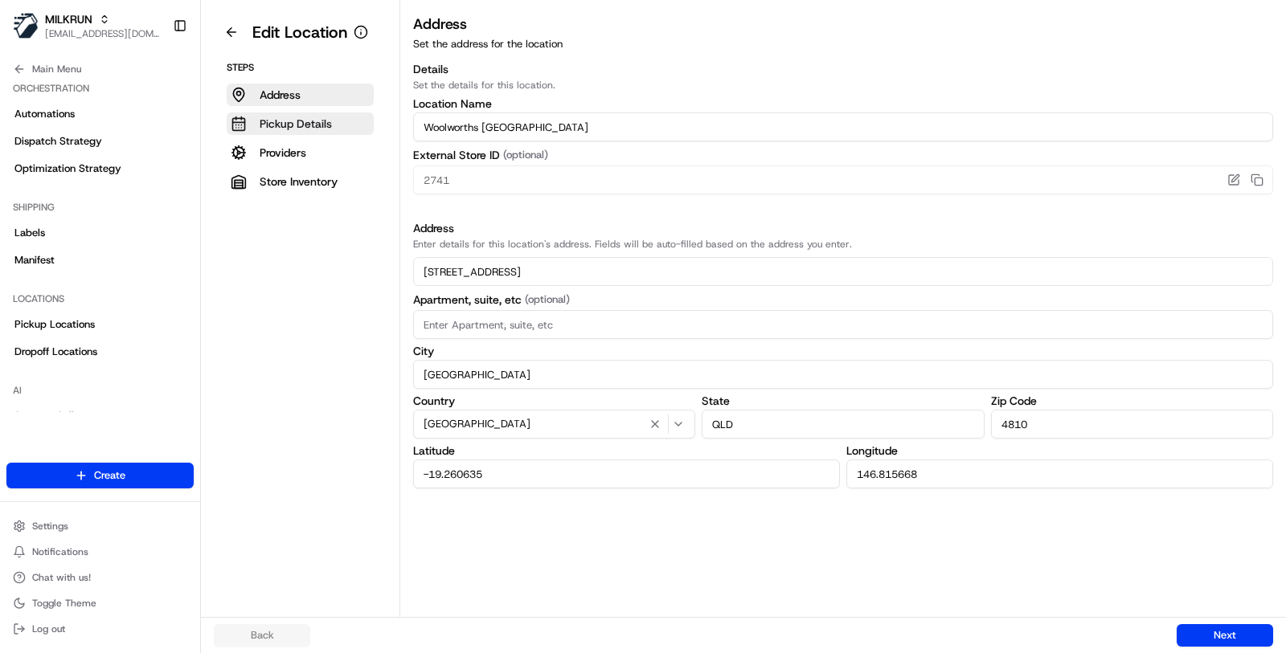
click at [321, 129] on p "Pickup Details" at bounding box center [296, 124] width 72 height 16
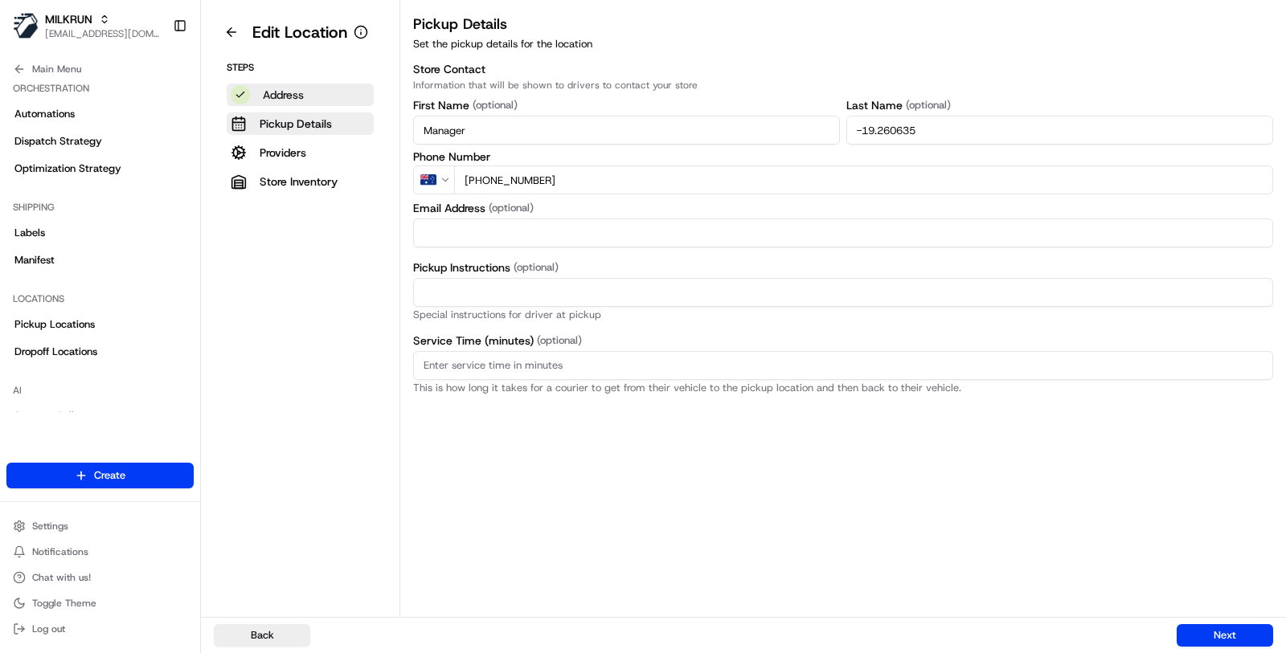
click at [316, 92] on button "Address" at bounding box center [300, 95] width 147 height 22
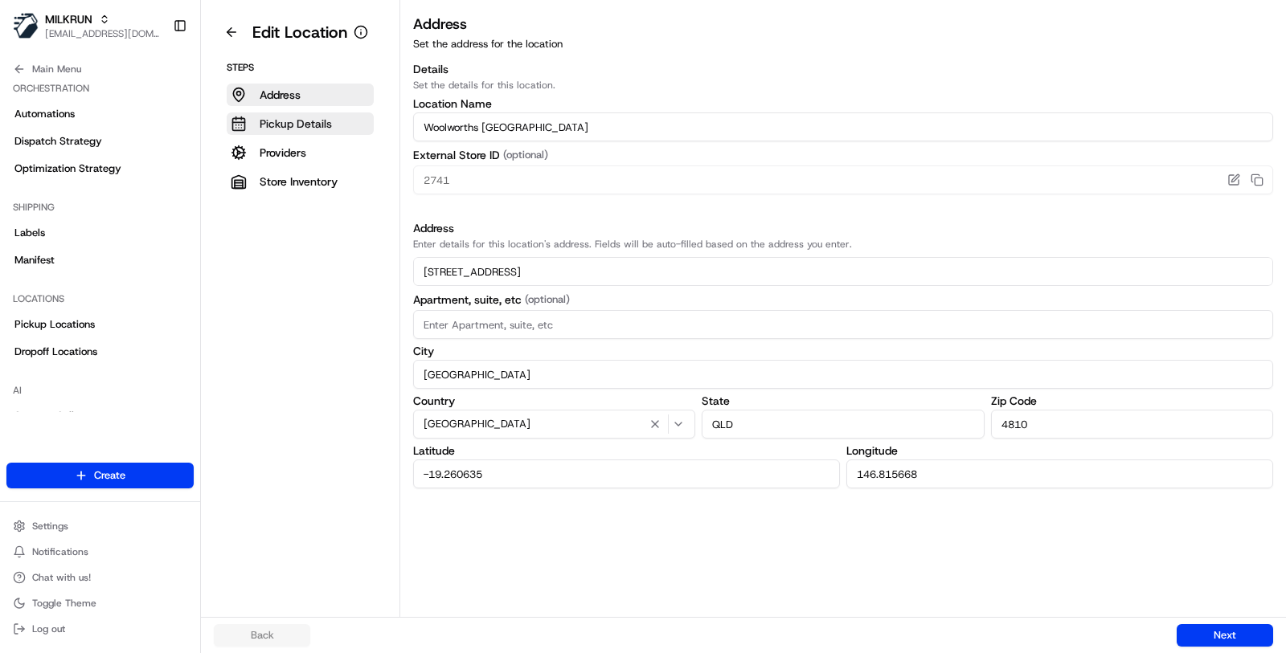
click at [325, 116] on p "Pickup Details" at bounding box center [296, 124] width 72 height 16
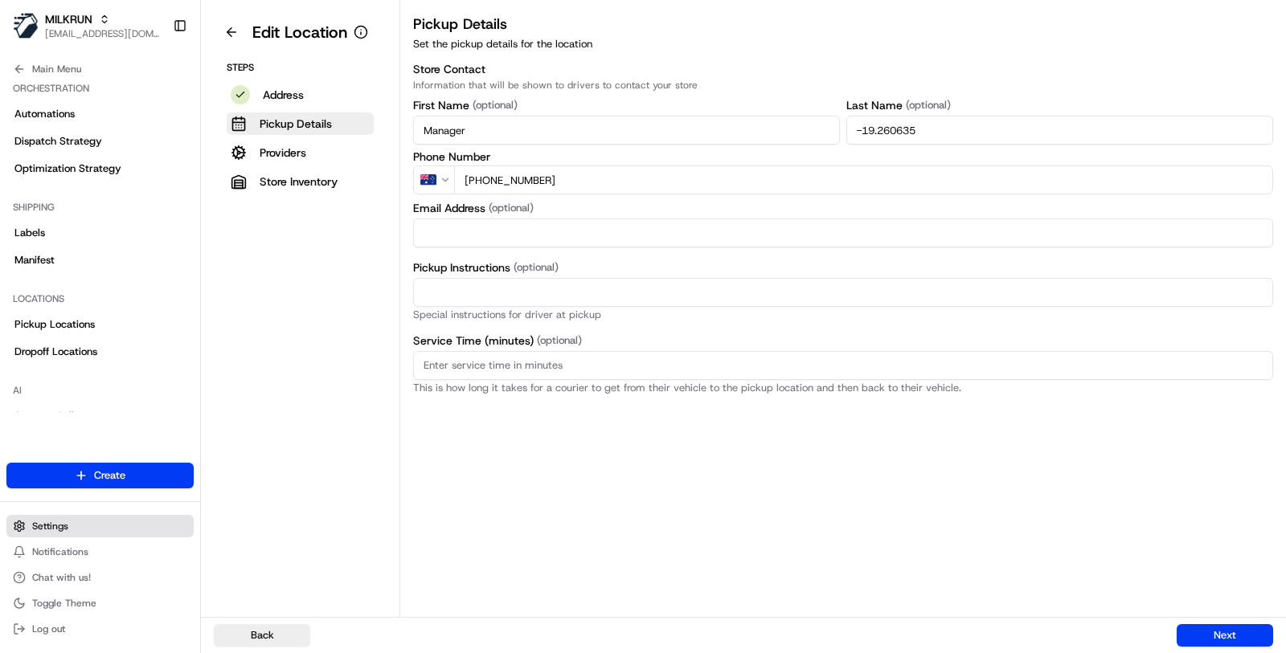
click at [95, 533] on button "Settings" at bounding box center [99, 526] width 187 height 22
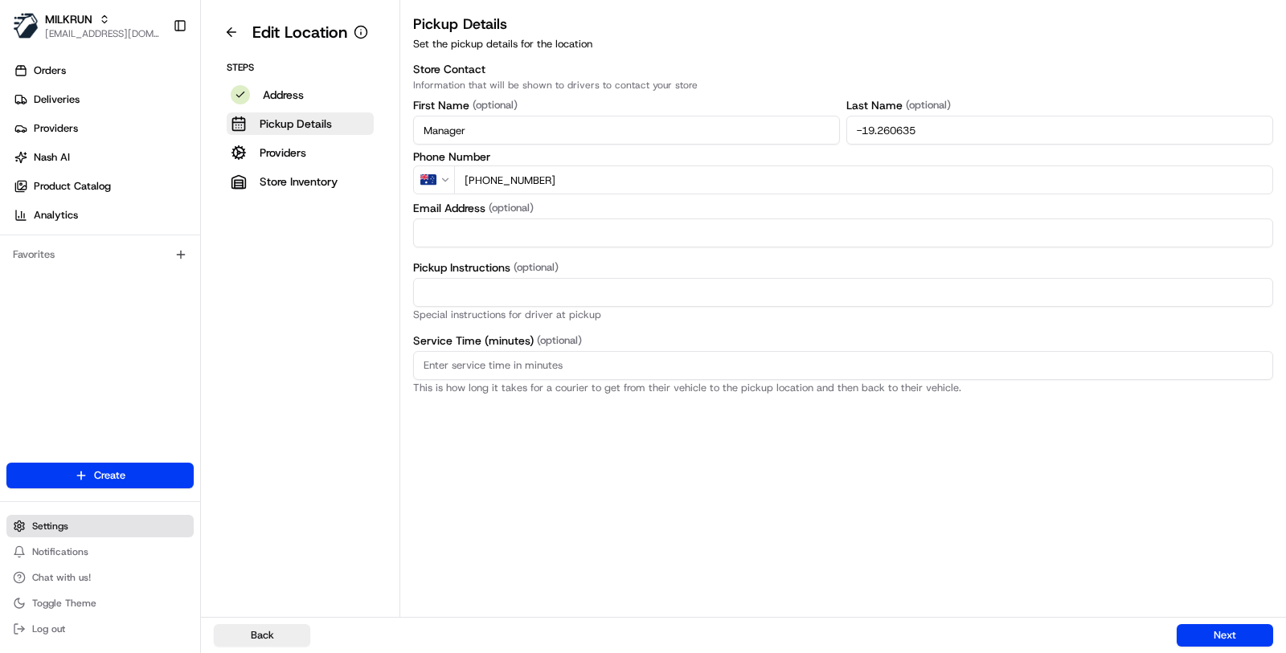
click at [147, 515] on button "Settings" at bounding box center [99, 526] width 187 height 22
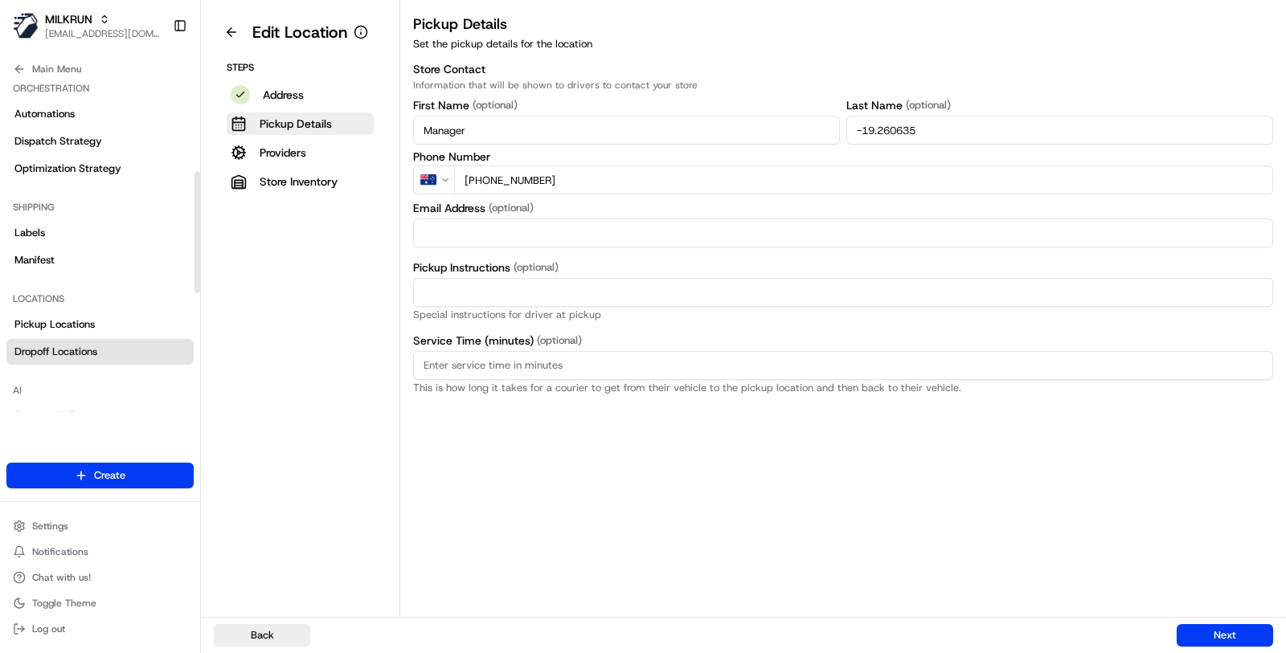
scroll to position [574, 0]
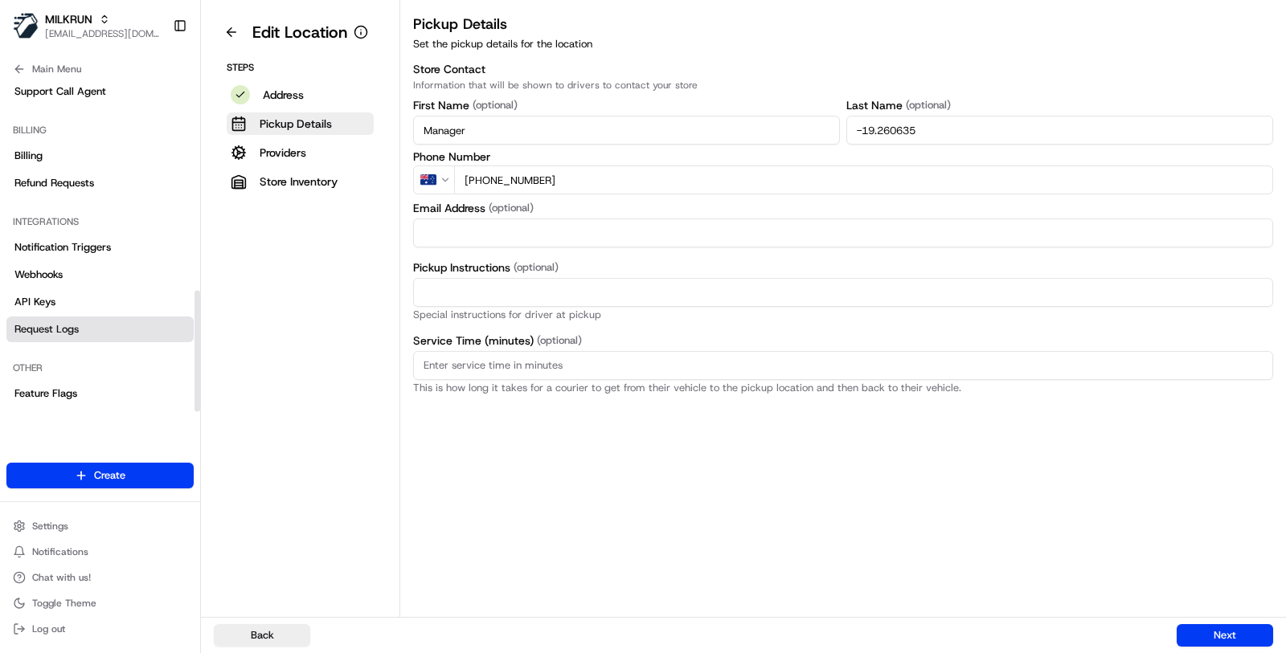
click at [140, 317] on link "Request Logs" at bounding box center [99, 330] width 187 height 26
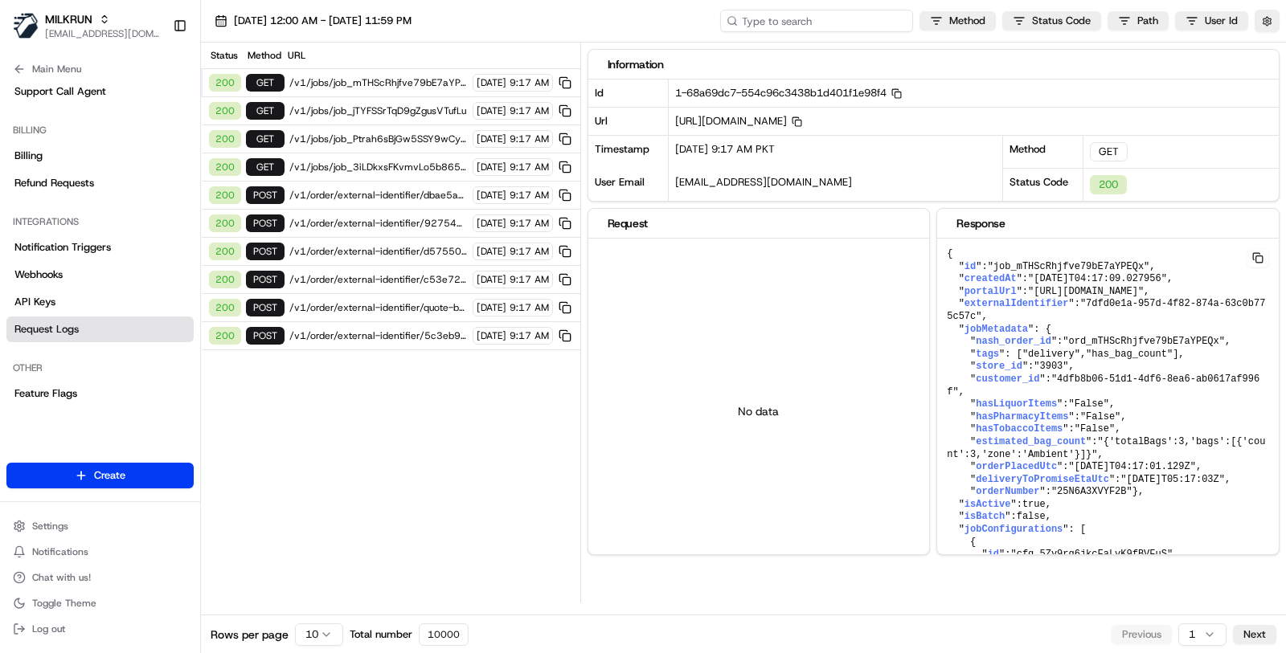
click at [857, 14] on input at bounding box center [816, 21] width 193 height 22
paste input "ord_MPc9VxX3W88LW9zruXtasg"
type input "ord_MPc9VxX3W88LW9zruXtasg"
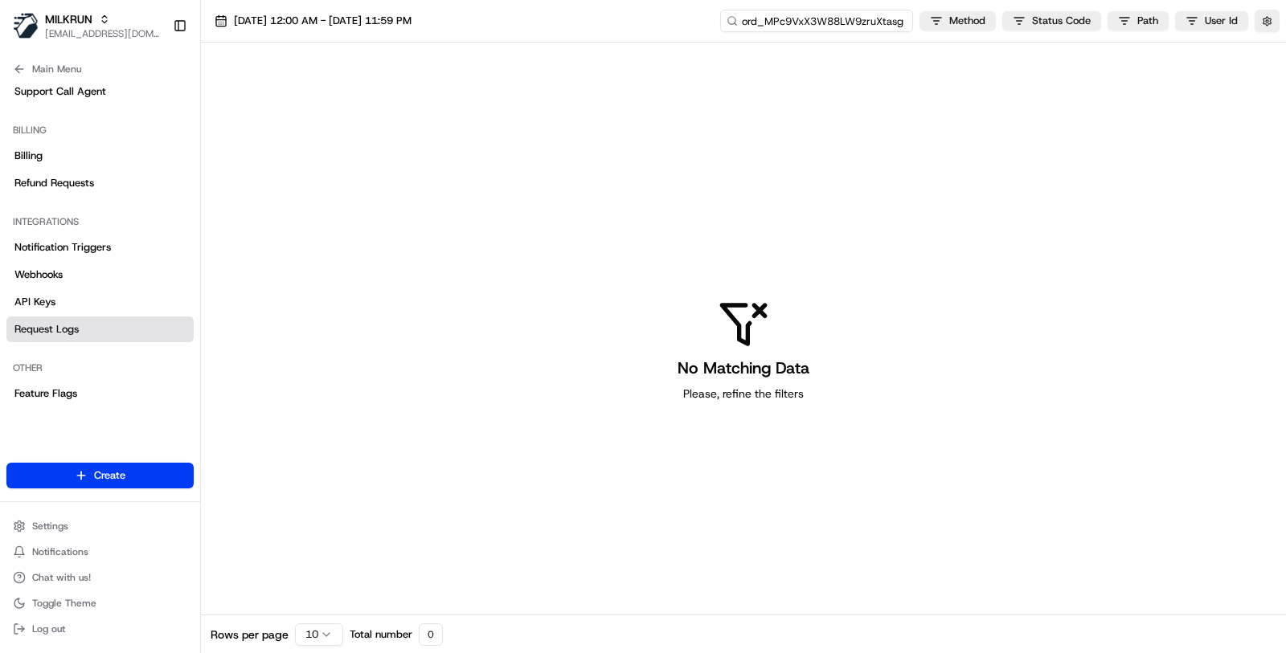
click at [806, 20] on input "ord_MPc9VxX3W88LW9zruXtasg" at bounding box center [816, 21] width 193 height 22
type input "ord_MPc9VxX3W88LW9zruXtasg"
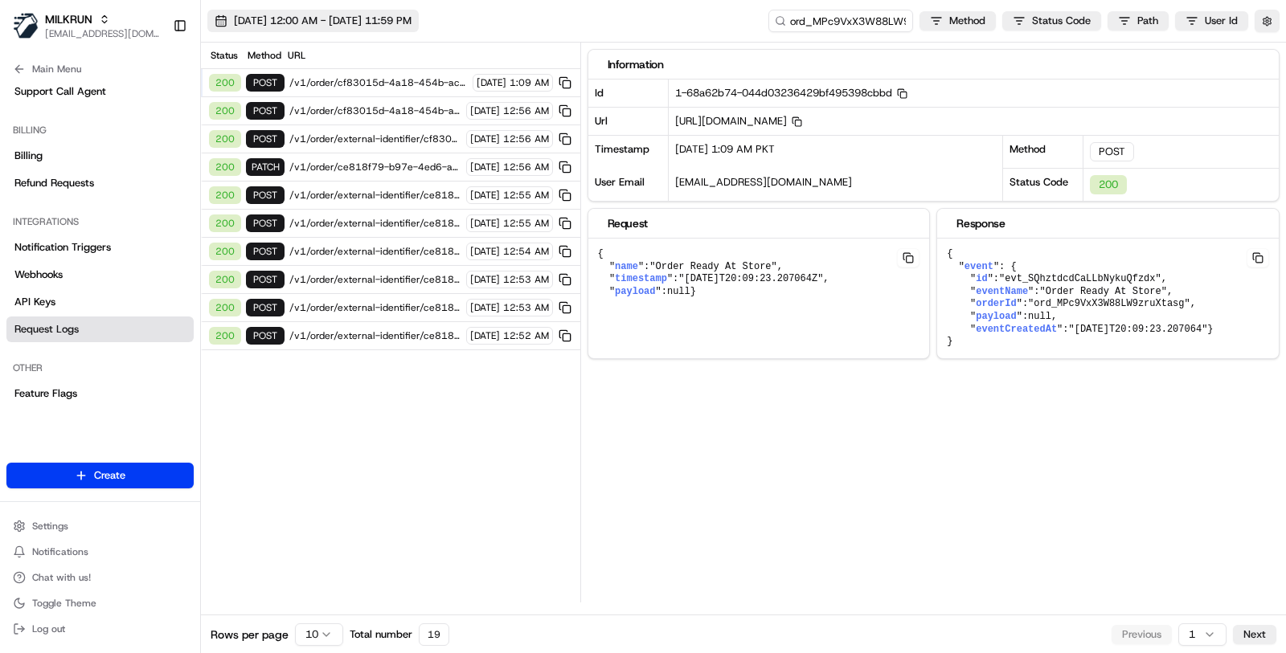
click at [368, 11] on button "21/08/2025 12:00 AM - 21/08/2025 11:59 PM" at bounding box center [312, 21] width 211 height 22
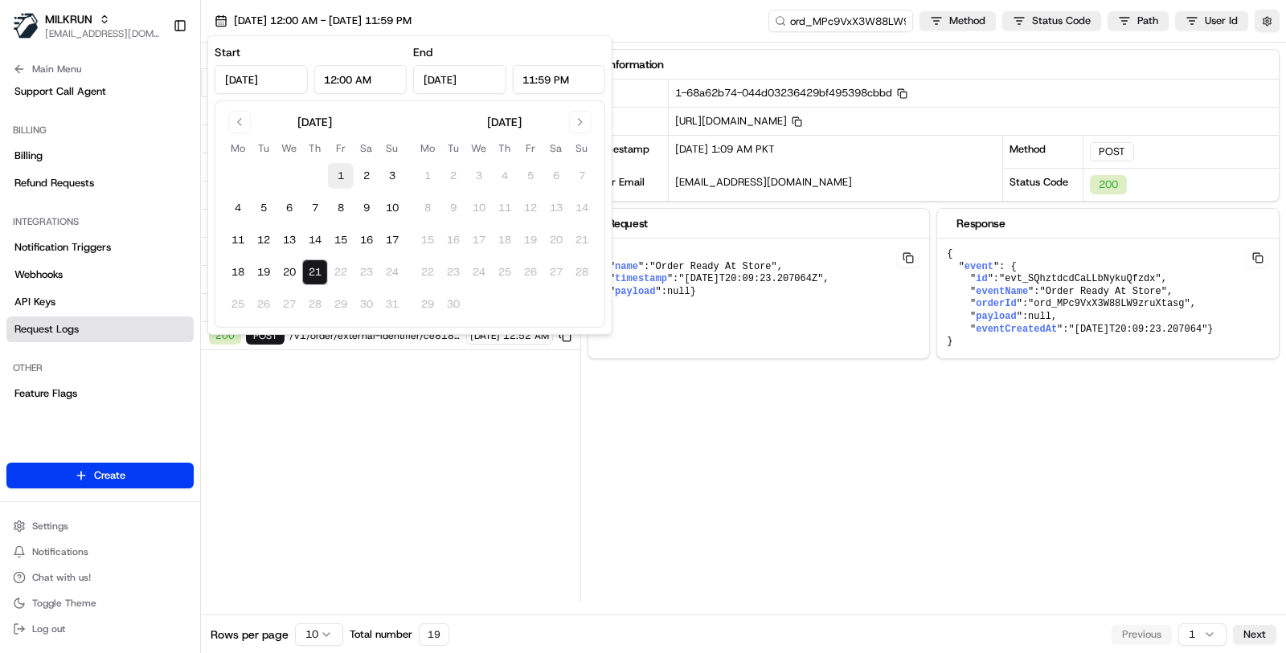
click at [344, 178] on button "1" at bounding box center [341, 176] width 26 height 26
type input "Aug 1, 2025"
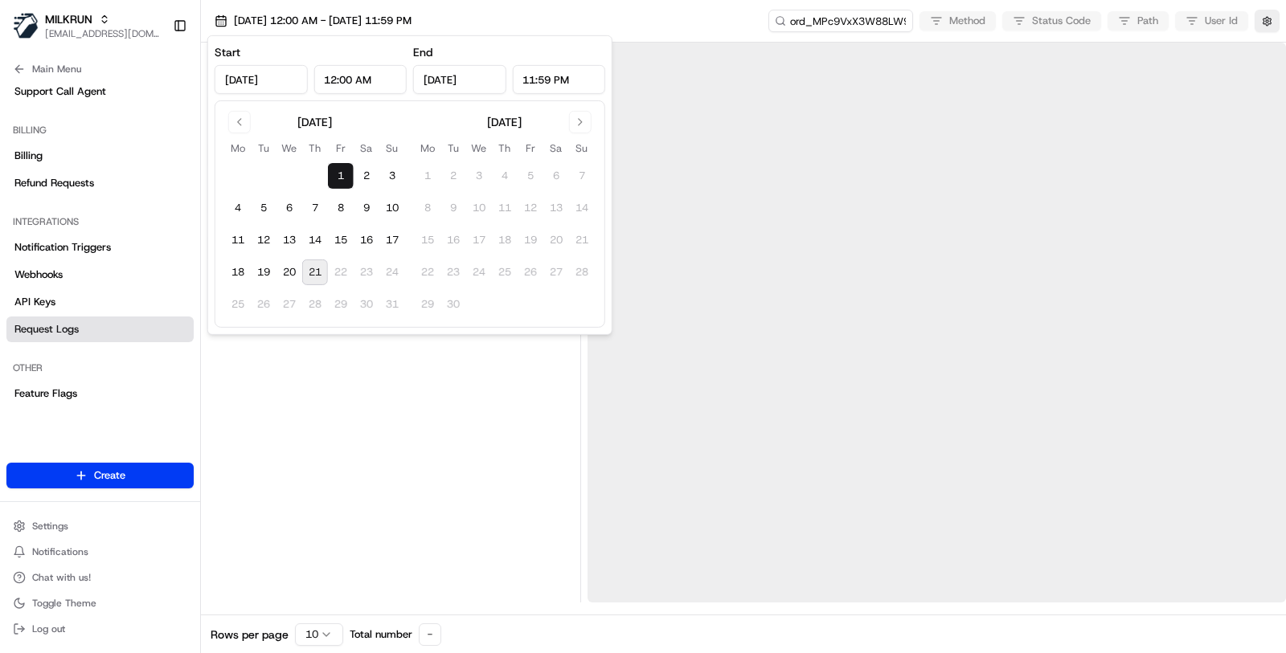
click at [319, 279] on button "21" at bounding box center [315, 273] width 26 height 26
type input "Aug 21, 2025"
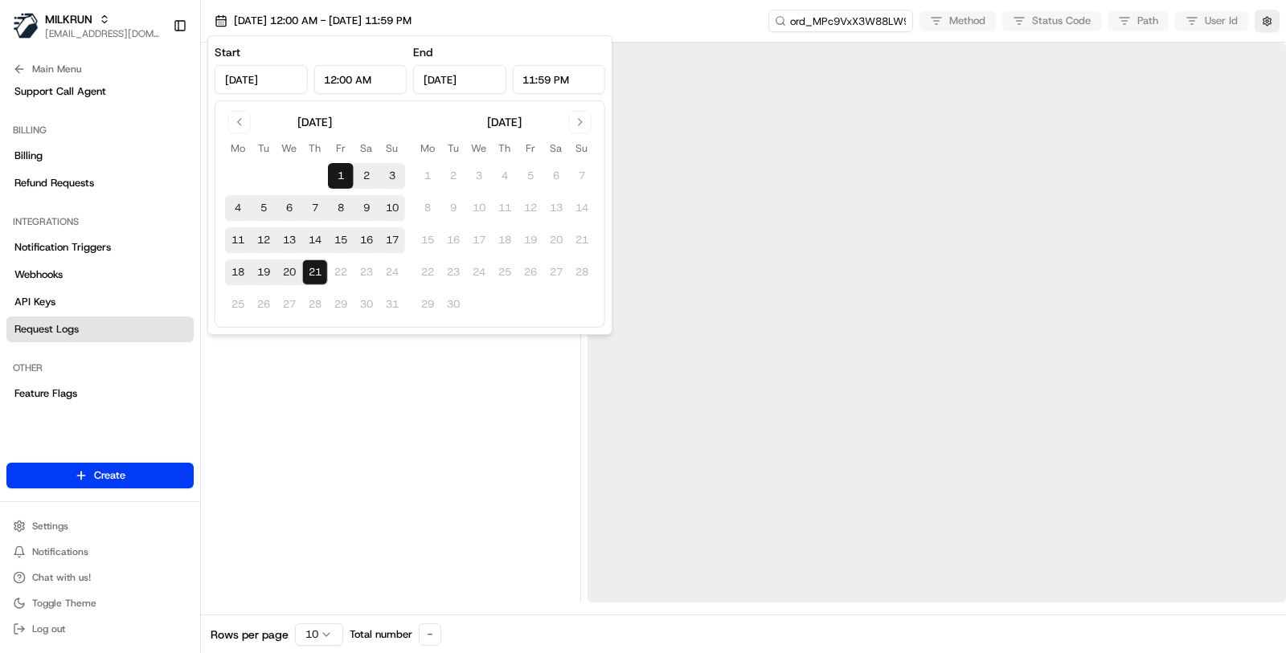
click at [319, 383] on div at bounding box center [390, 323] width 366 height 560
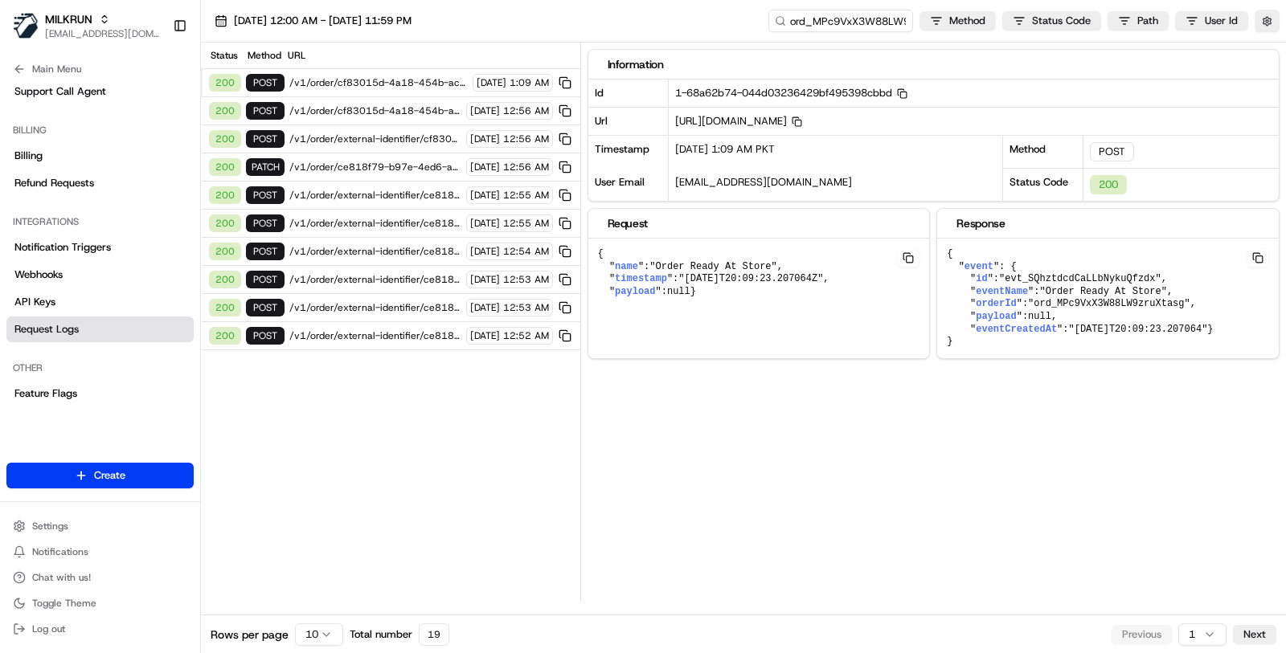
click at [344, 329] on span "/v1/order/external-identifier/ce818f79-b97e-4ed6-aa59-b055e01e7f3a" at bounding box center [375, 335] width 172 height 13
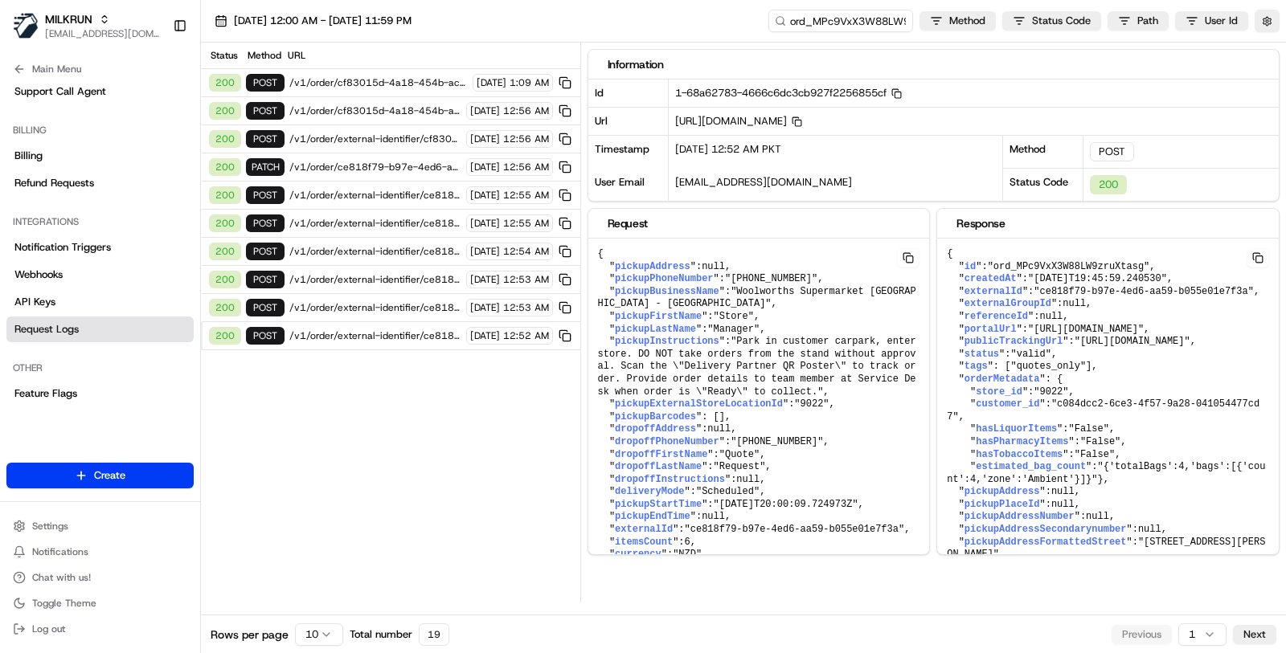
click at [344, 329] on span "/v1/order/external-identifier/ce818f79-b97e-4ed6-aa59-b055e01e7f3a" at bounding box center [375, 335] width 172 height 13
click at [310, 329] on span "/v1/order/external-identifier/ce818f79-b97e-4ed6-aa59-b055e01e7f3a" at bounding box center [375, 335] width 172 height 13
click at [316, 632] on html "MILKRUN masood@usenash.com Toggle Sidebar Orders Deliveries Providers Nash AI P…" at bounding box center [643, 326] width 1286 height 653
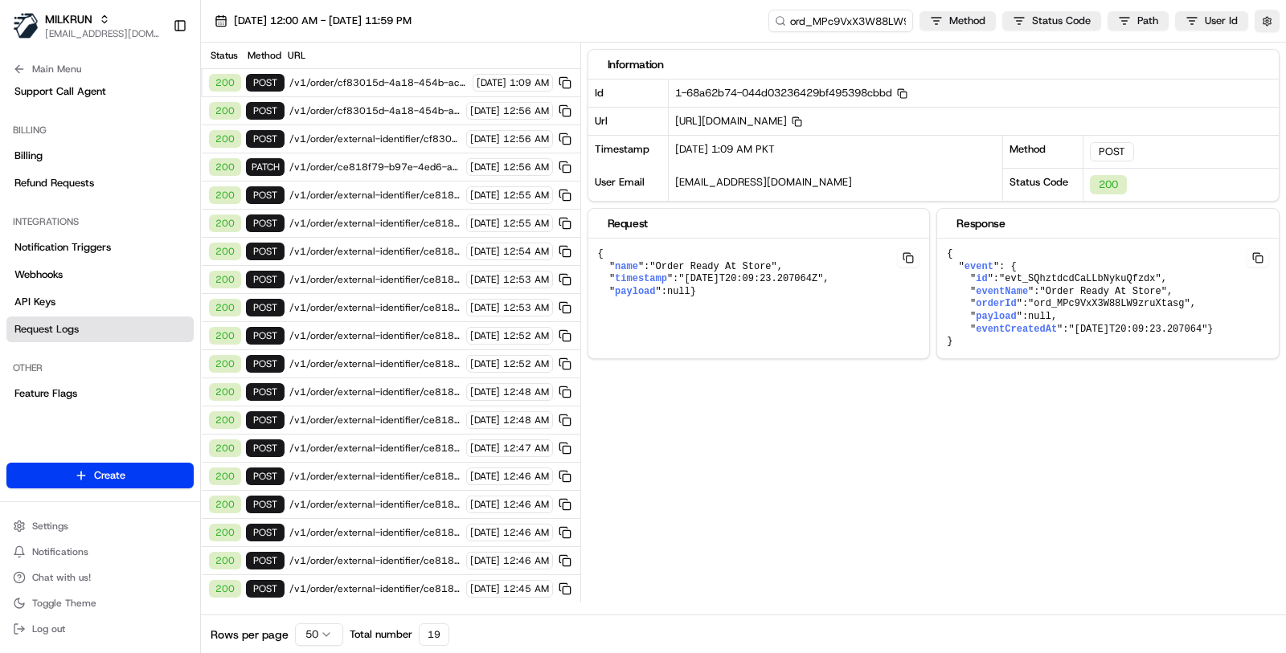
click at [311, 583] on span "/v1/order/external-identifier/ce818f79-b97e-4ed6-aa59-b055e01e7f3a" at bounding box center [375, 589] width 172 height 13
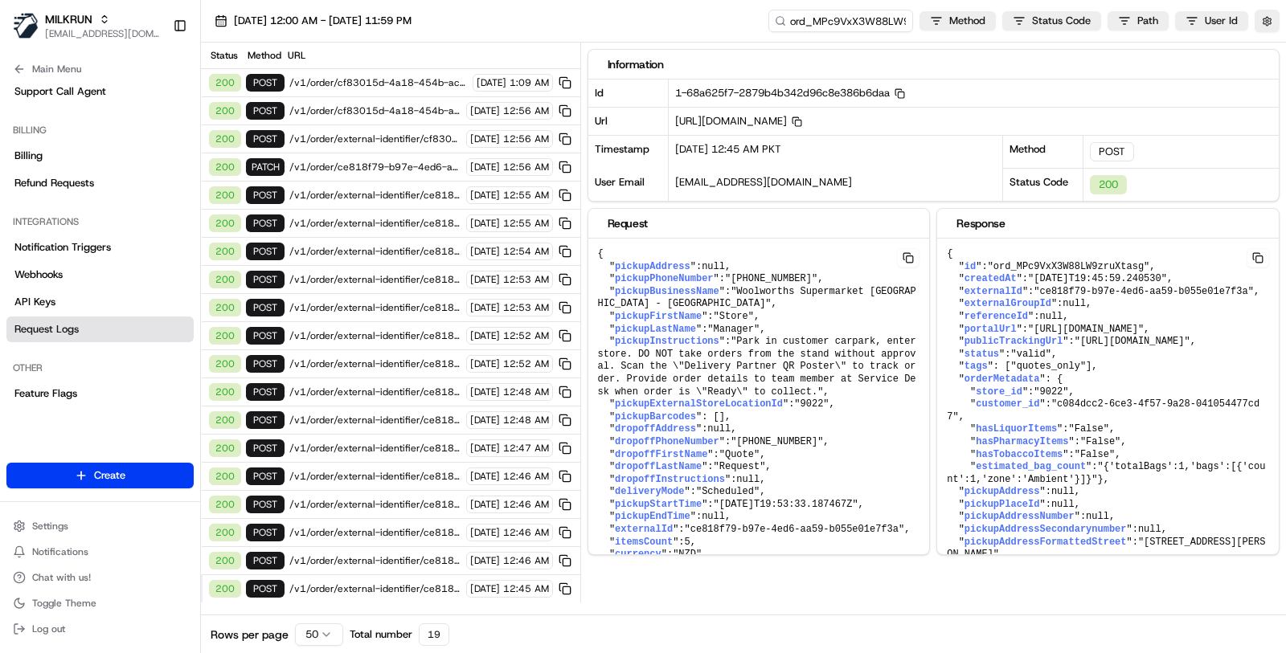
scroll to position [976, 0]
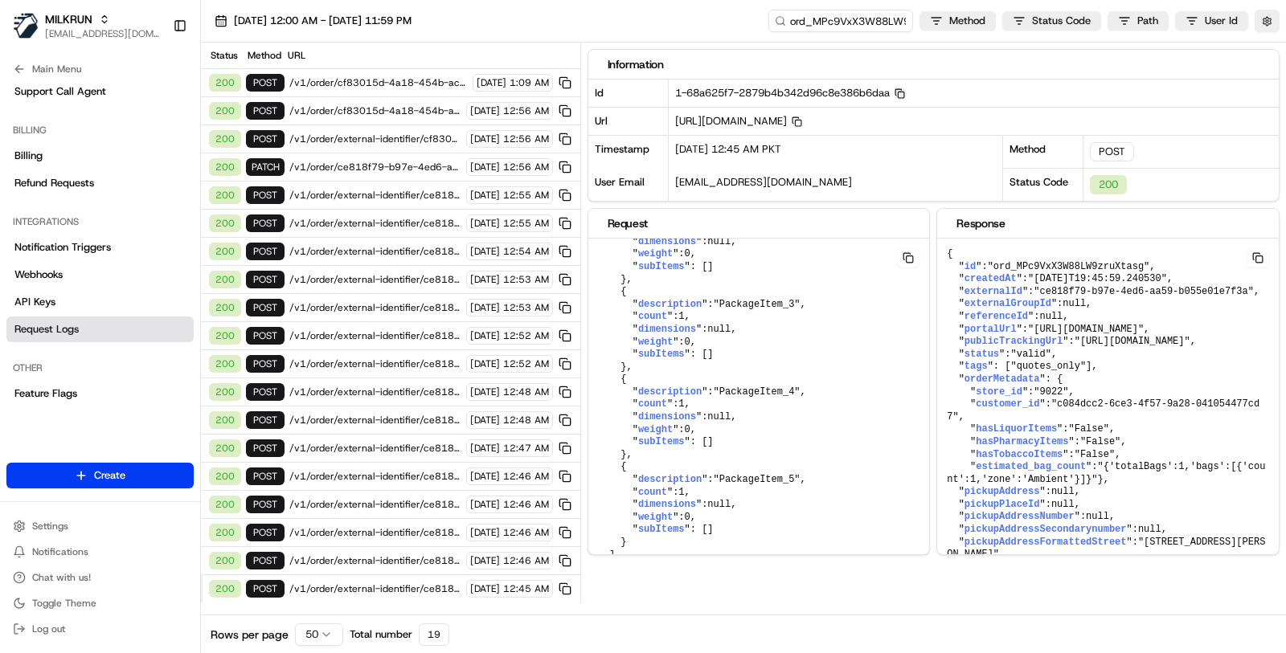
click at [904, 90] on icon "button" at bounding box center [899, 93] width 10 height 10
click at [397, 547] on div "200 POST /v1/order/external-identifier/ce818f79-b97e-4ed6-aa59-b055e01e7f3a 21/…" at bounding box center [390, 561] width 379 height 28
click at [401, 526] on div "200 POST /v1/order/external-identifier/ce818f79-b97e-4ed6-aa59-b055e01e7f3a 21/…" at bounding box center [390, 533] width 379 height 28
click at [401, 519] on div "200 POST /v1/order/external-identifier/ce818f79-b97e-4ed6-aa59-b055e01e7f3a 21/…" at bounding box center [390, 533] width 379 height 28
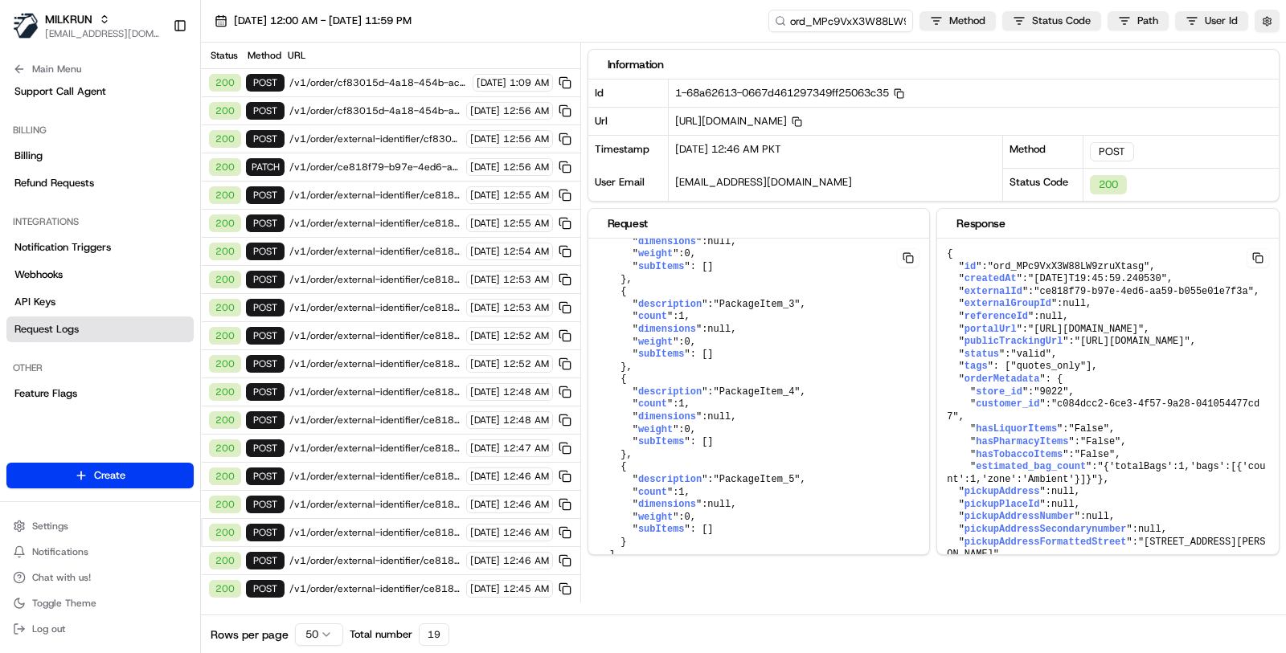
click at [401, 491] on div "200 POST /v1/order/external-identifier/ce818f79-b97e-4ed6-aa59-b055e01e7f3a 21/…" at bounding box center [390, 505] width 379 height 28
click at [397, 468] on div "200 POST /v1/order/external-identifier/ce818f79-b97e-4ed6-aa59-b055e01e7f3a 21/…" at bounding box center [390, 477] width 379 height 28
click at [399, 435] on div "200 POST /v1/order/external-identifier/ce818f79-b97e-4ed6-aa59-b055e01e7f3a 21/…" at bounding box center [390, 449] width 379 height 28
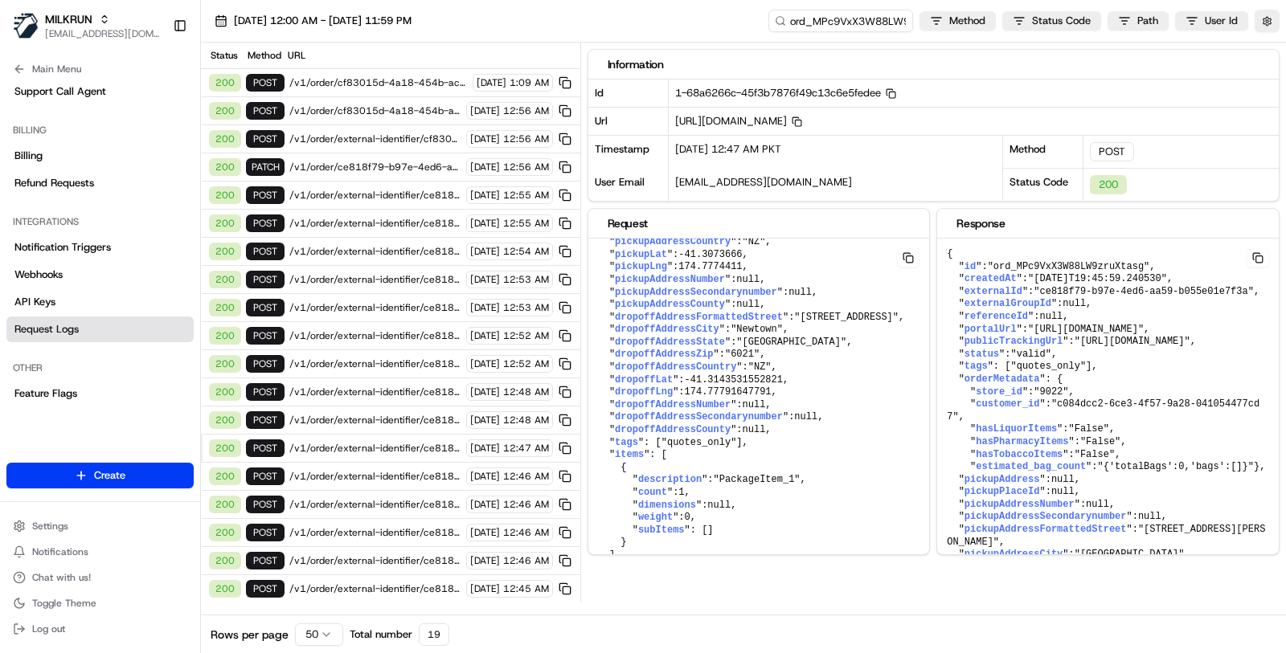
scroll to position [625, 0]
click at [399, 414] on span "/v1/order/external-identifier/ce818f79-b97e-4ed6-aa59-b055e01e7f3a" at bounding box center [375, 420] width 172 height 13
click at [395, 378] on div "200 POST /v1/order/external-identifier/ce818f79-b97e-4ed6-aa59-b055e01e7f3a 21/…" at bounding box center [390, 392] width 379 height 28
click at [392, 169] on div "200 PATCH /v1/order/ce818f79-b97e-4ed6-aa59-b055e01e7f3a 21/08/2025 12:56 AM" at bounding box center [390, 167] width 379 height 28
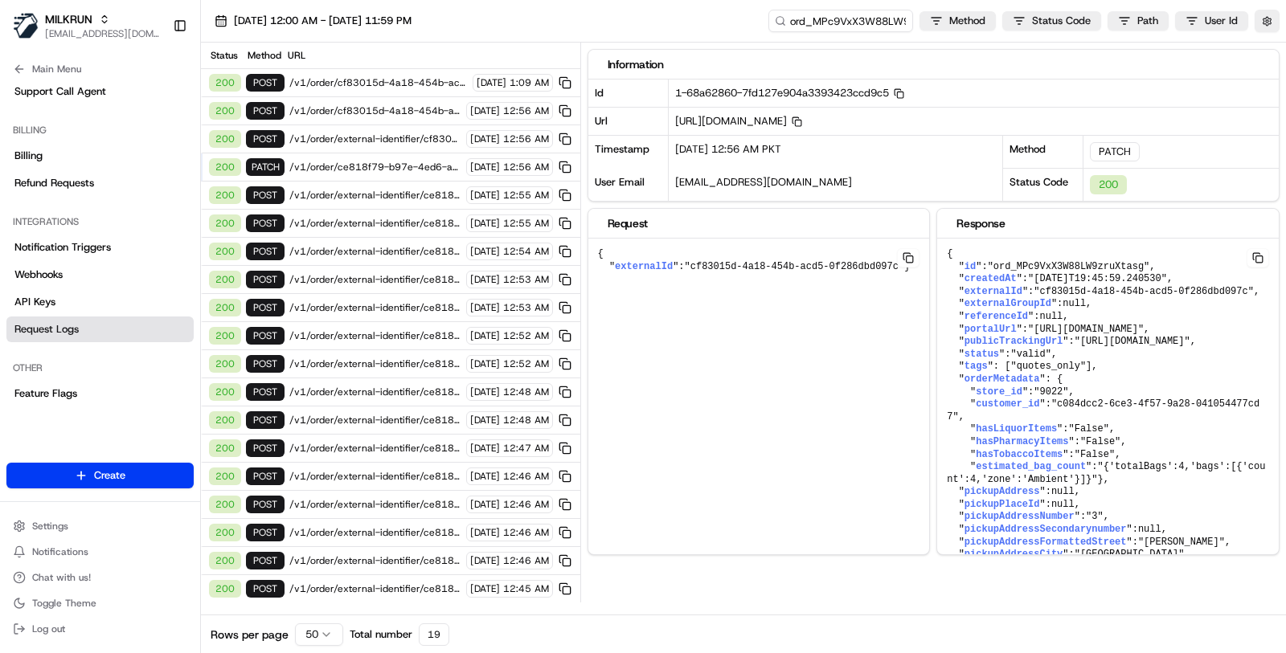
click at [802, 122] on span "https://api.ap-southeast-2.usenash.com/v1/order/ce818f79-b97e-4ed6-aa59-b055e01…" at bounding box center [738, 121] width 127 height 14
drag, startPoint x: 611, startPoint y: 278, endPoint x: 598, endPoint y: 255, distance: 27.0
click at [598, 255] on pre "{ " externalId ": "cf83015d-4a18-454b-acd5-0f286dbd097c" }" at bounding box center [759, 261] width 342 height 44
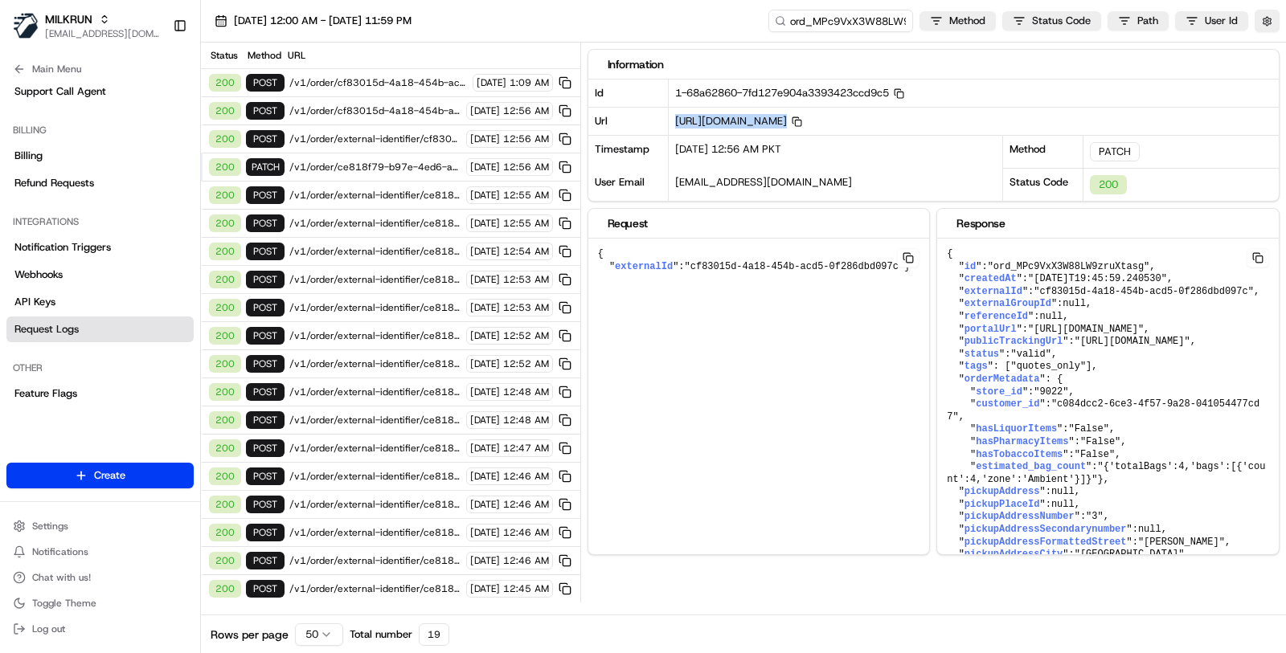
click at [598, 255] on pre "{ " externalId ": "cf83015d-4a18-454b-acd5-0f286dbd097c" }" at bounding box center [759, 261] width 342 height 44
drag, startPoint x: 598, startPoint y: 254, endPoint x: 619, endPoint y: 297, distance: 48.2
click at [619, 297] on div "{ " externalId ": "cf83015d-4a18-454b-acd5-0f286dbd097c" }" at bounding box center [759, 412] width 342 height 346
drag, startPoint x: 619, startPoint y: 297, endPoint x: 595, endPoint y: 252, distance: 51.4
click at [596, 252] on div "{ " externalId ": "cf83015d-4a18-454b-acd5-0f286dbd097c" }" at bounding box center [759, 412] width 342 height 346
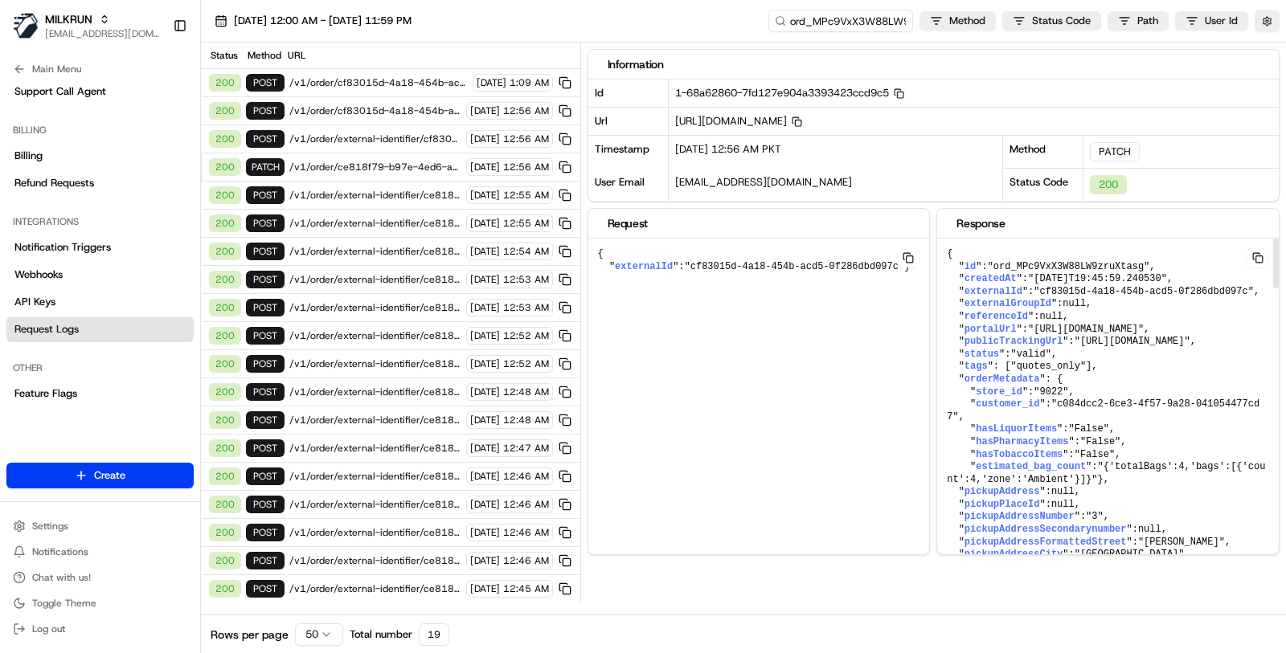
click at [1074, 278] on span ""2025-08-20T19:45:59.240530"" at bounding box center [1097, 278] width 139 height 11
click at [905, 261] on span ""ord_MPc9VxX3W88LW9zruXtasg"" at bounding box center [795, 266] width 220 height 11
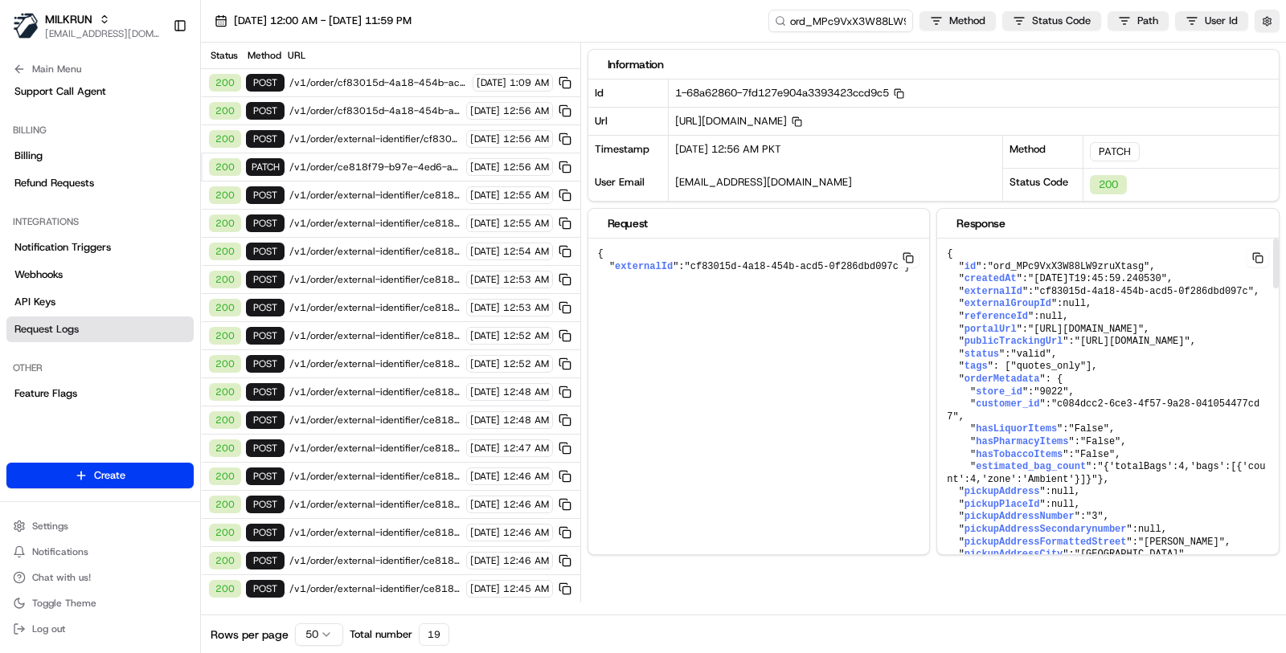
click at [905, 261] on span ""ord_MPc9VxX3W88LW9zruXtasg"" at bounding box center [795, 266] width 220 height 11
click at [1145, 288] on span ""cf83015d-4a18-454b-acd5-0f286dbd097c"" at bounding box center [1143, 291] width 220 height 11
click at [1153, 286] on span ""cf83015d-4a18-454b-acd5-0f286dbd097c"" at bounding box center [1143, 291] width 220 height 11
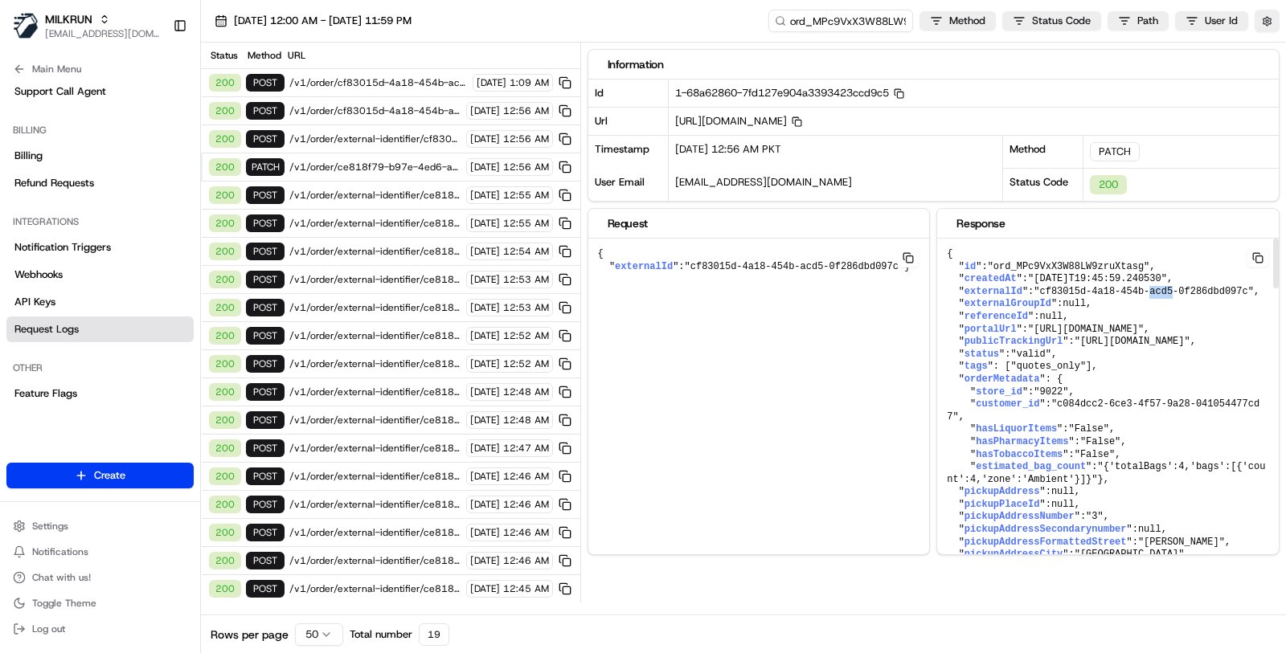
click at [1153, 286] on span ""cf83015d-4a18-454b-acd5-0f286dbd097c"" at bounding box center [1143, 291] width 220 height 11
drag, startPoint x: 1135, startPoint y: 121, endPoint x: 920, endPoint y: 117, distance: 215.4
click at [802, 117] on span "https://api.ap-southeast-2.usenash.com/v1/order/ce818f79-b97e-4ed6-aa59-b055e01…" at bounding box center [738, 121] width 127 height 14
click at [368, 140] on span "/v1/order/external-identifier/cf83015d-4a18-454b-acd5-0f286dbd097c" at bounding box center [375, 139] width 172 height 13
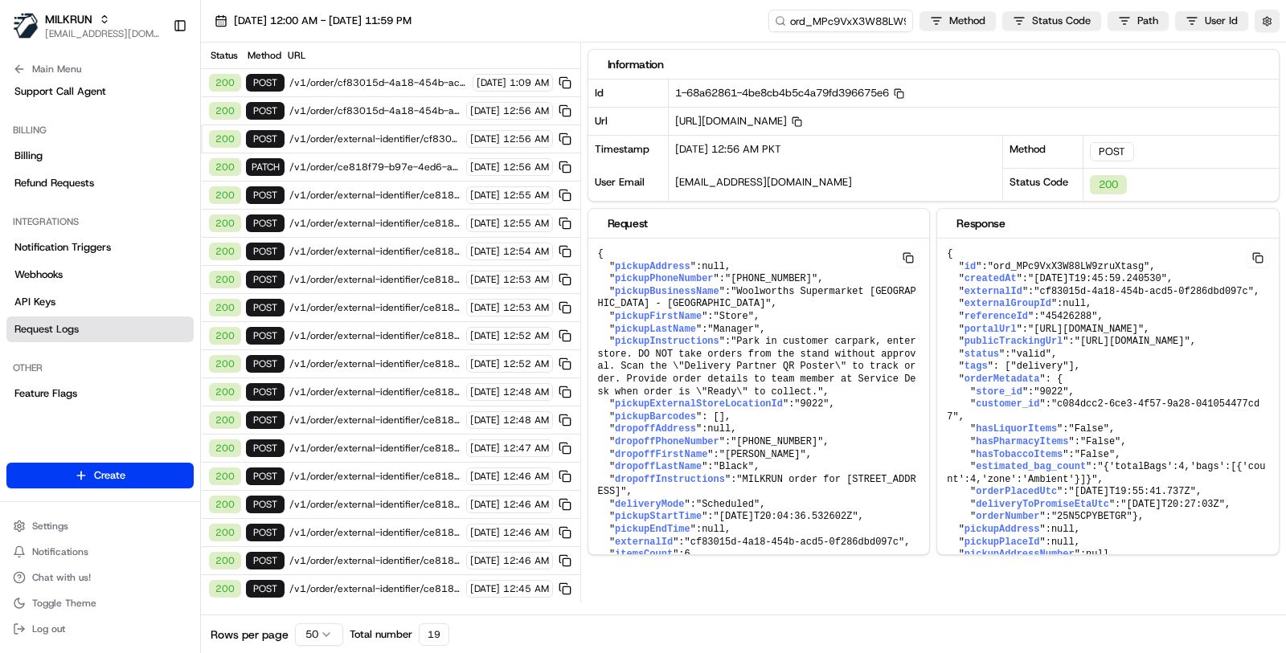
click at [356, 104] on span "/v1/order/cf83015d-4a18-454b-acd5-0f286dbd097c/autodispatch" at bounding box center [375, 110] width 172 height 13
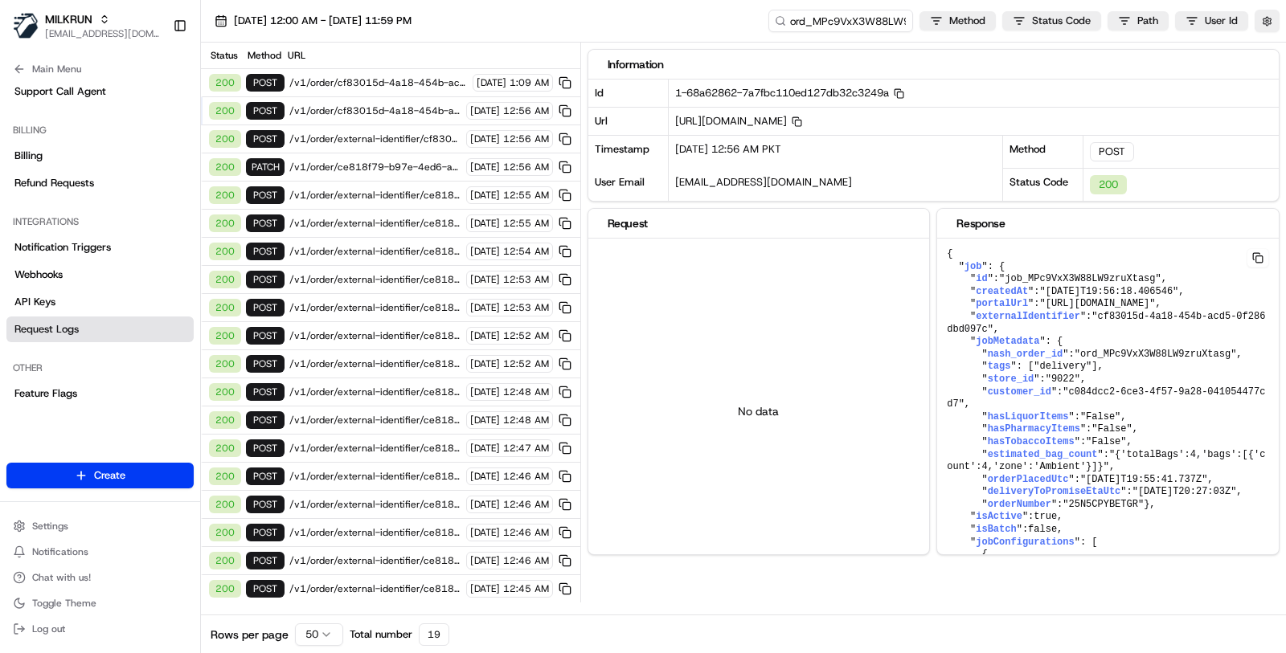
click at [415, 133] on span "/v1/order/external-identifier/cf83015d-4a18-454b-acd5-0f286dbd097c" at bounding box center [375, 139] width 172 height 13
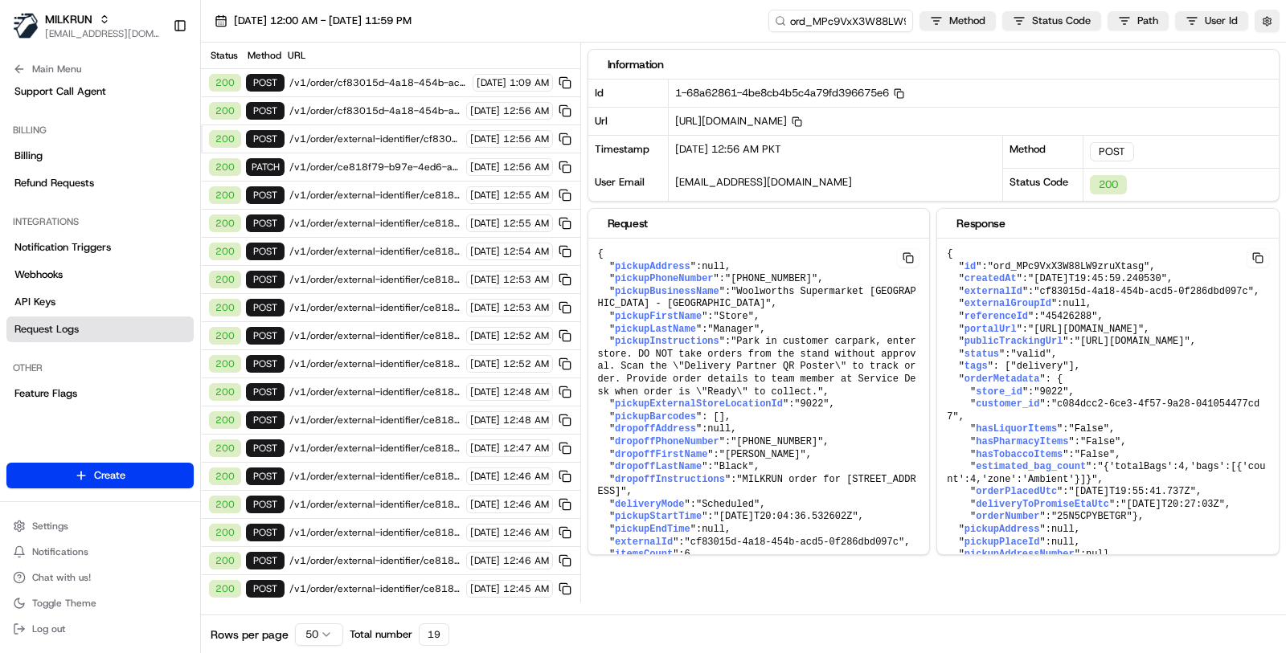
click at [387, 106] on span "/v1/order/cf83015d-4a18-454b-acd5-0f286dbd097c/autodispatch" at bounding box center [375, 110] width 172 height 13
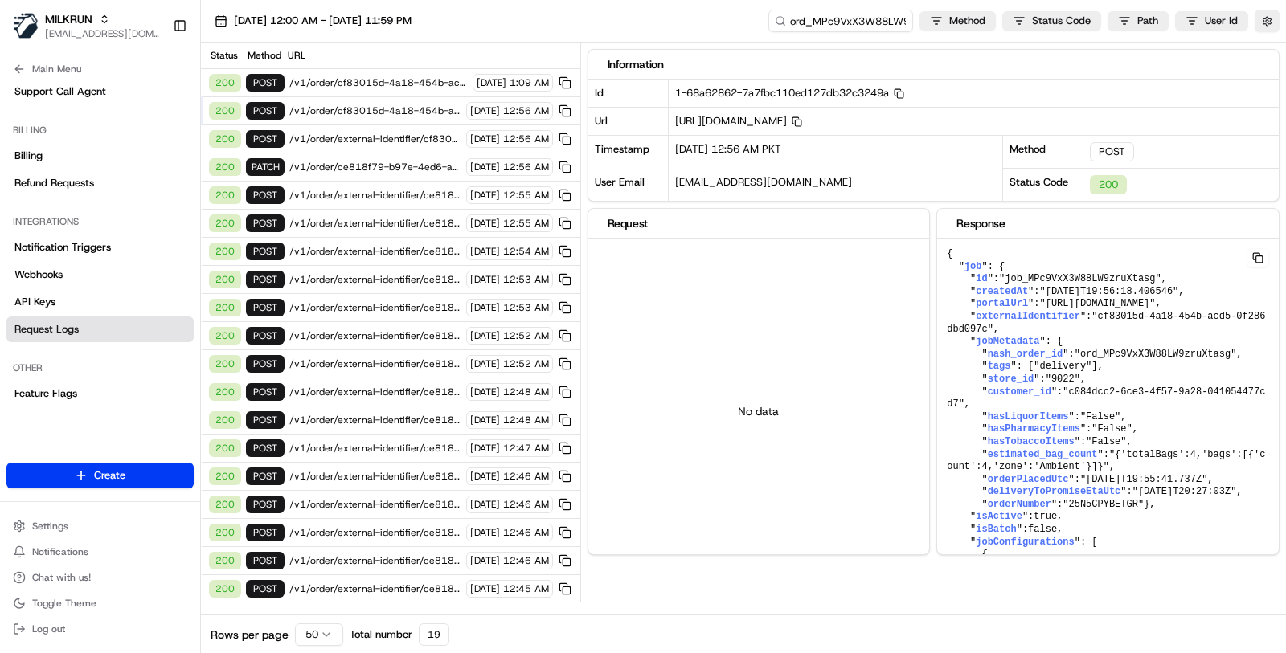
click at [387, 83] on span "/v1/order/cf83015d-4a18-454b-acd5-0f286dbd097c/events" at bounding box center [378, 82] width 178 height 13
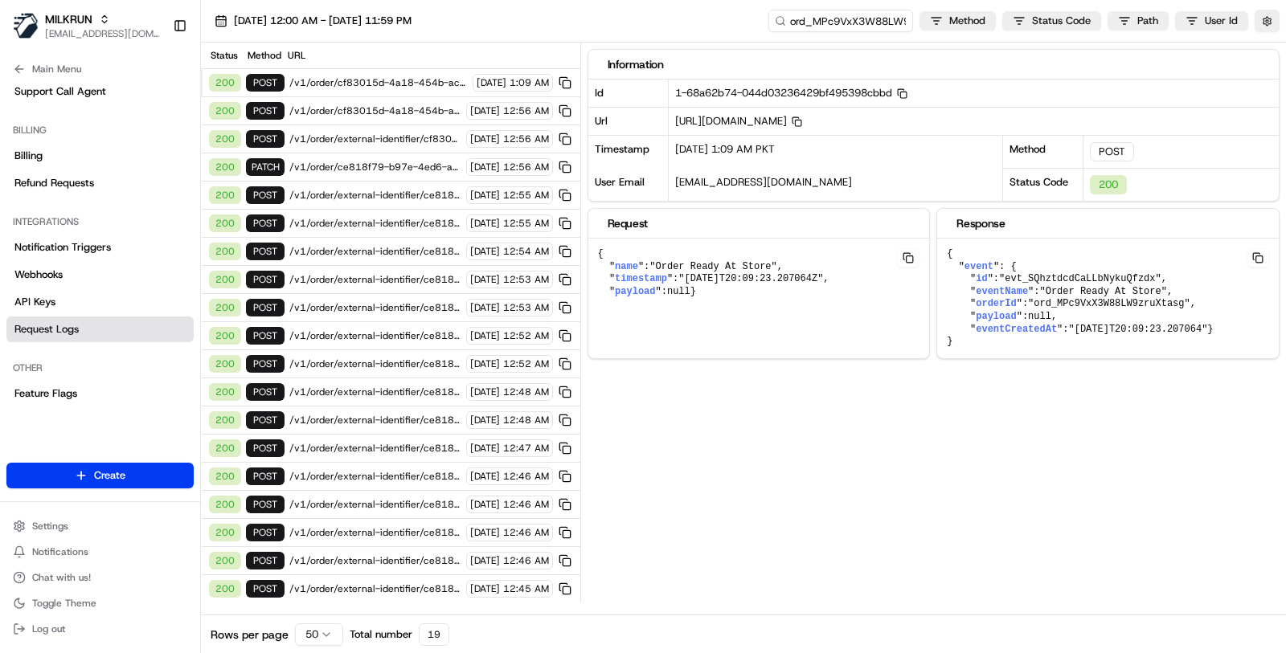
click at [370, 65] on div "Status Method URL" at bounding box center [390, 56] width 379 height 27
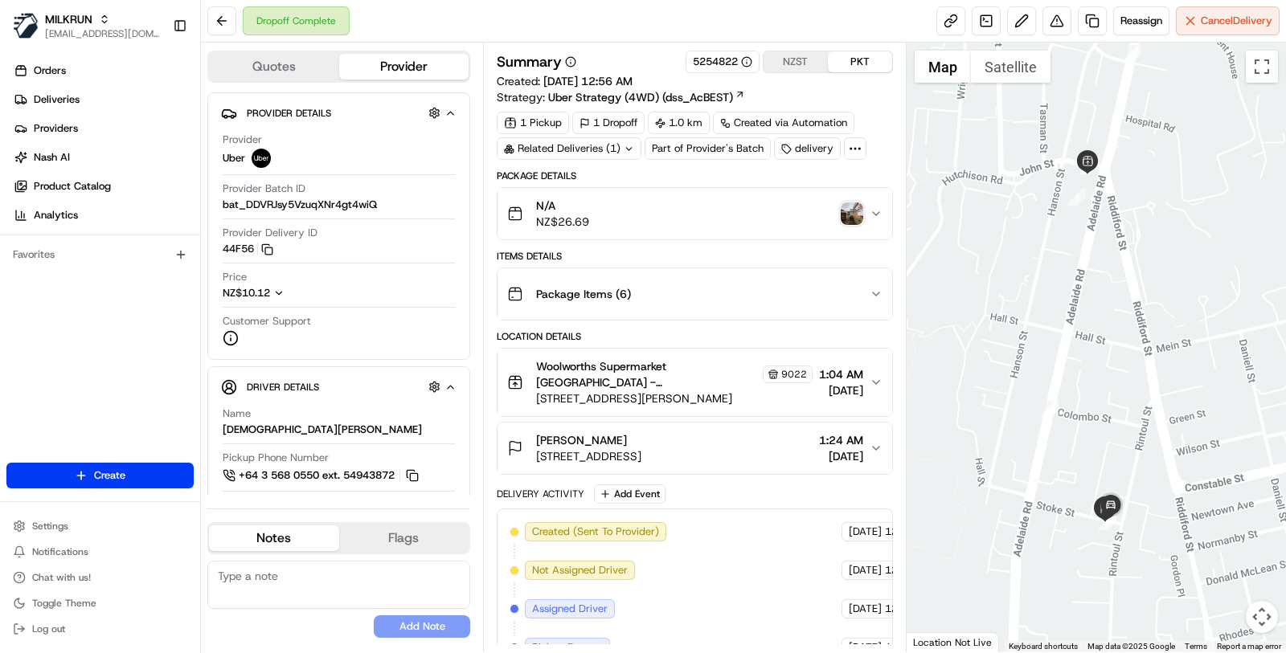
click at [597, 155] on div "Related Deliveries (1)" at bounding box center [569, 148] width 145 height 22
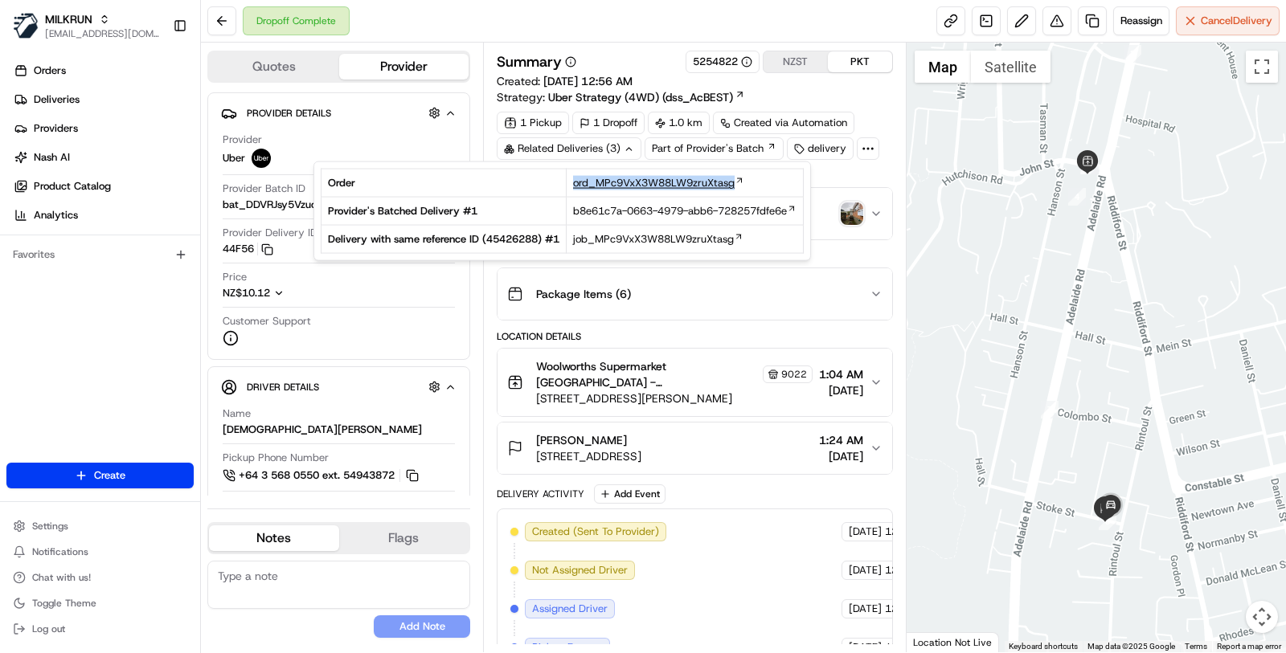
drag, startPoint x: 542, startPoint y: 179, endPoint x: 738, endPoint y: 185, distance: 196.1
click at [738, 185] on tr "Order ord_MPc9VxX3W88LW9zruXtasg" at bounding box center [562, 183] width 482 height 28
copy tr "ord_MPc9VxX3W88LW9zruXtasg"
click at [697, 313] on button "Package Items ( 6 )" at bounding box center [694, 293] width 395 height 51
